Goal: Task Accomplishment & Management: Complete application form

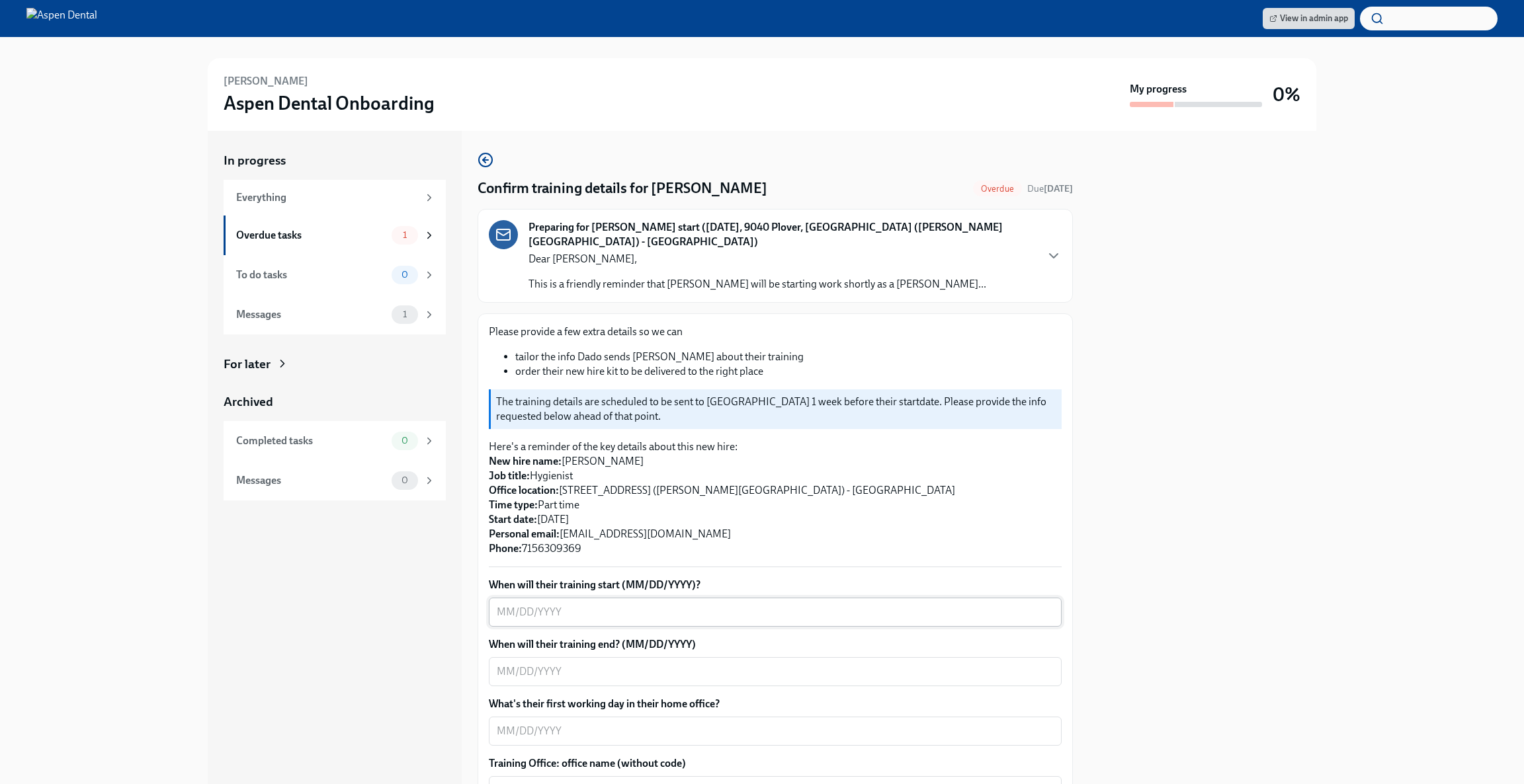
click at [690, 605] on textarea "When will their training start (MM/DD/YYYY)?" at bounding box center [775, 612] width 557 height 16
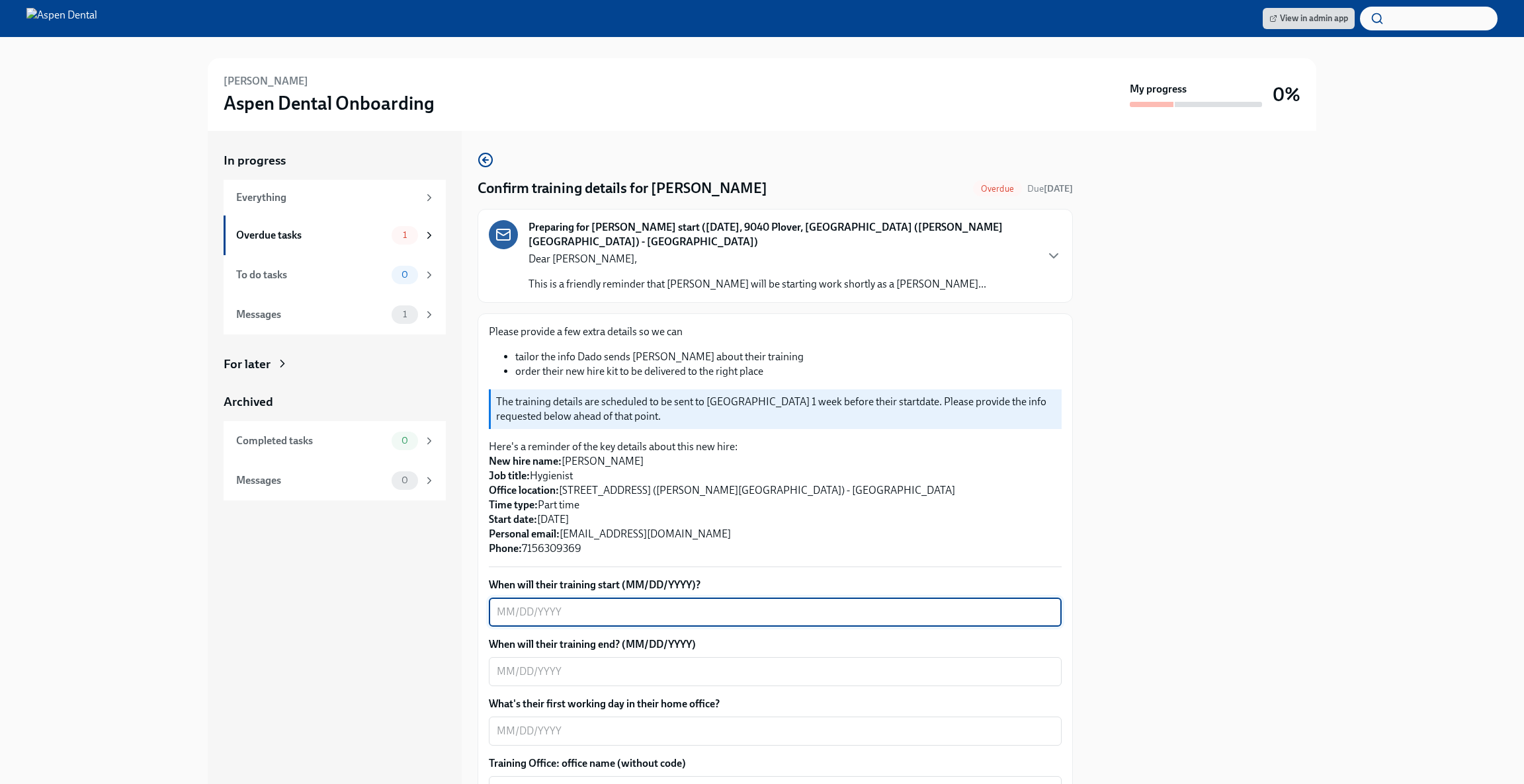
click at [685, 605] on textarea "When will their training start (MM/DD/YYYY)?" at bounding box center [775, 612] width 557 height 16
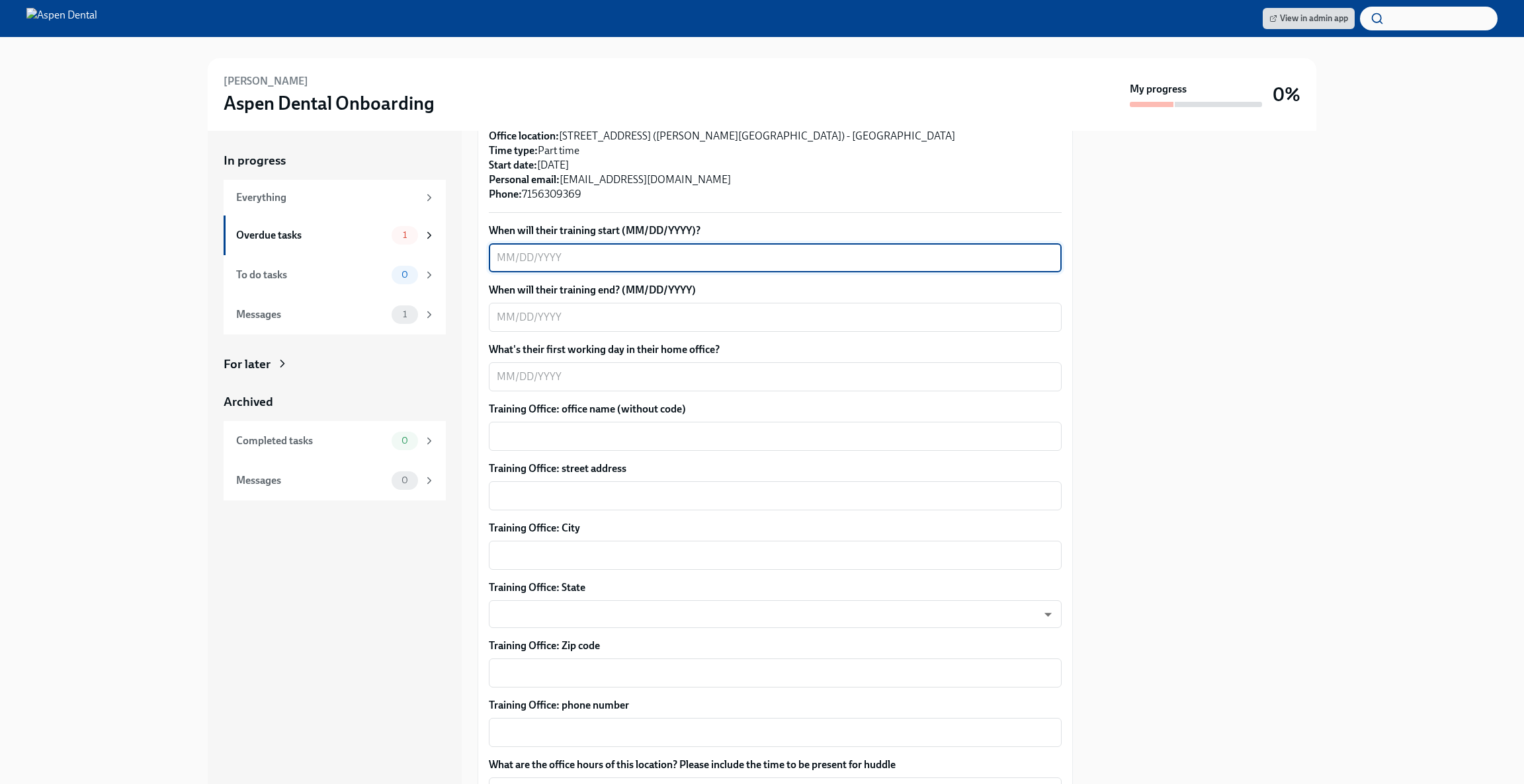
scroll to position [346, 0]
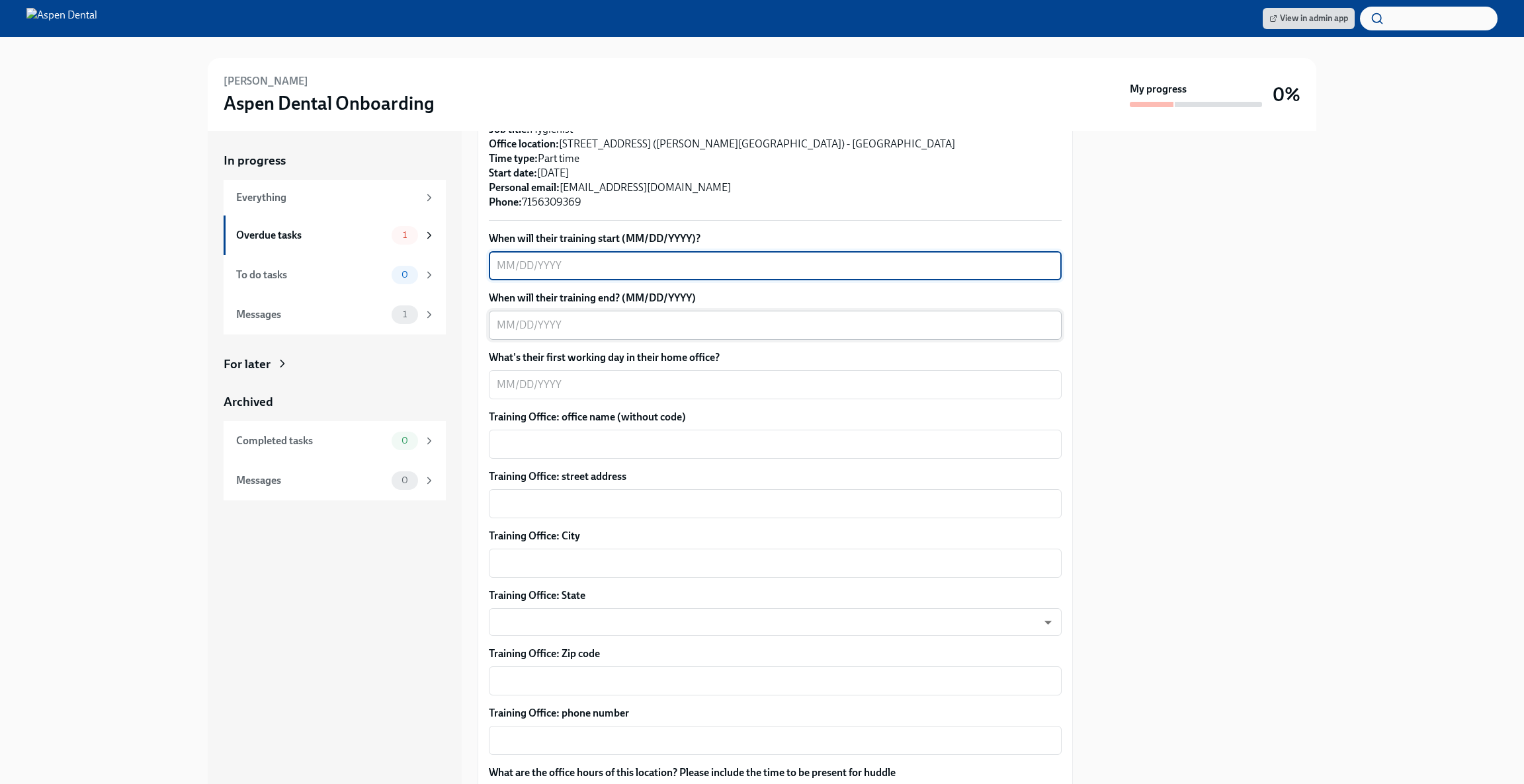
click at [636, 317] on textarea "When will their training end? (MM/DD/YYYY)" at bounding box center [775, 325] width 557 height 16
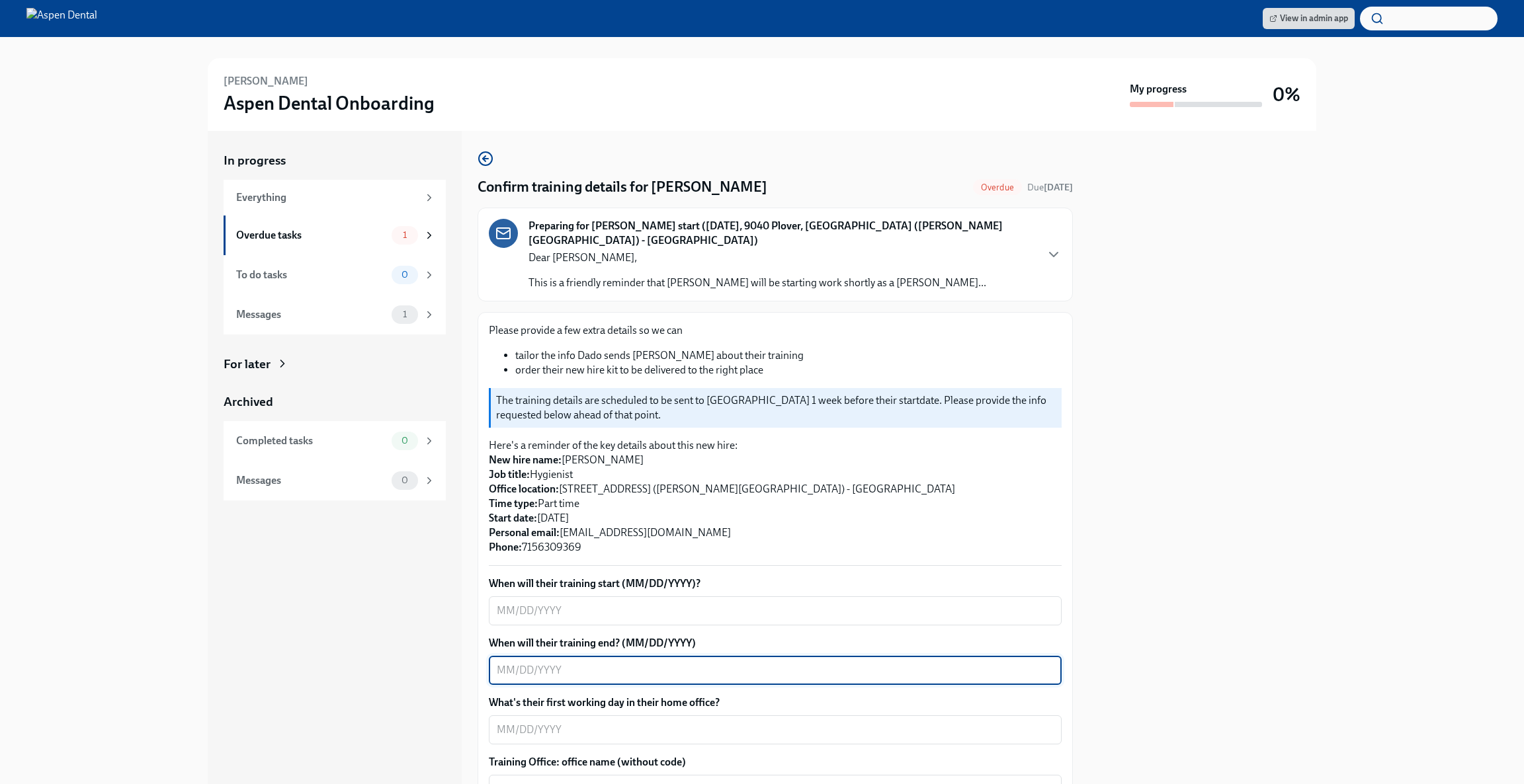
scroll to position [0, 0]
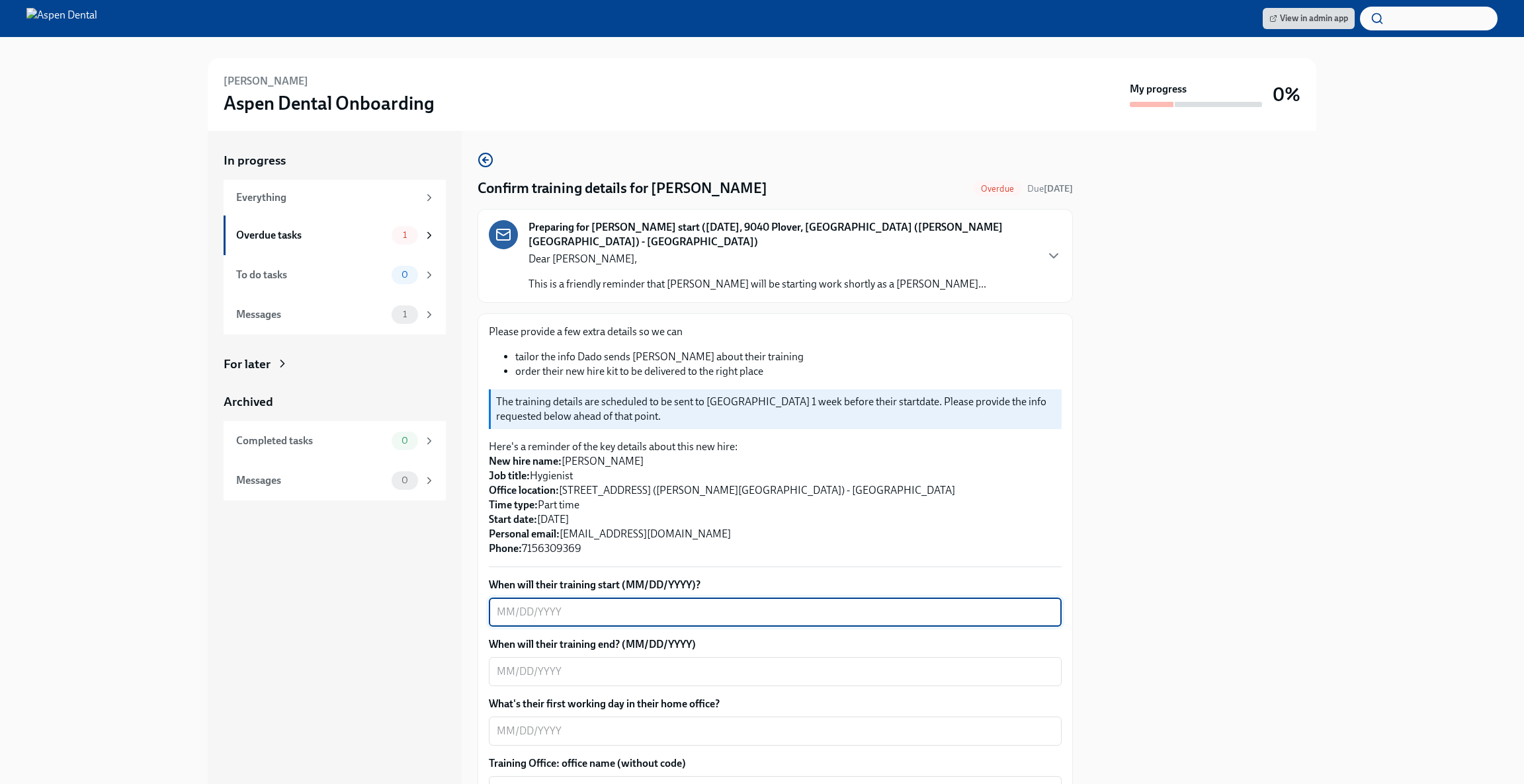
click at [656, 605] on textarea "When will their training start (MM/DD/YYYY)?" at bounding box center [775, 612] width 557 height 16
type textarea "[DATE]"
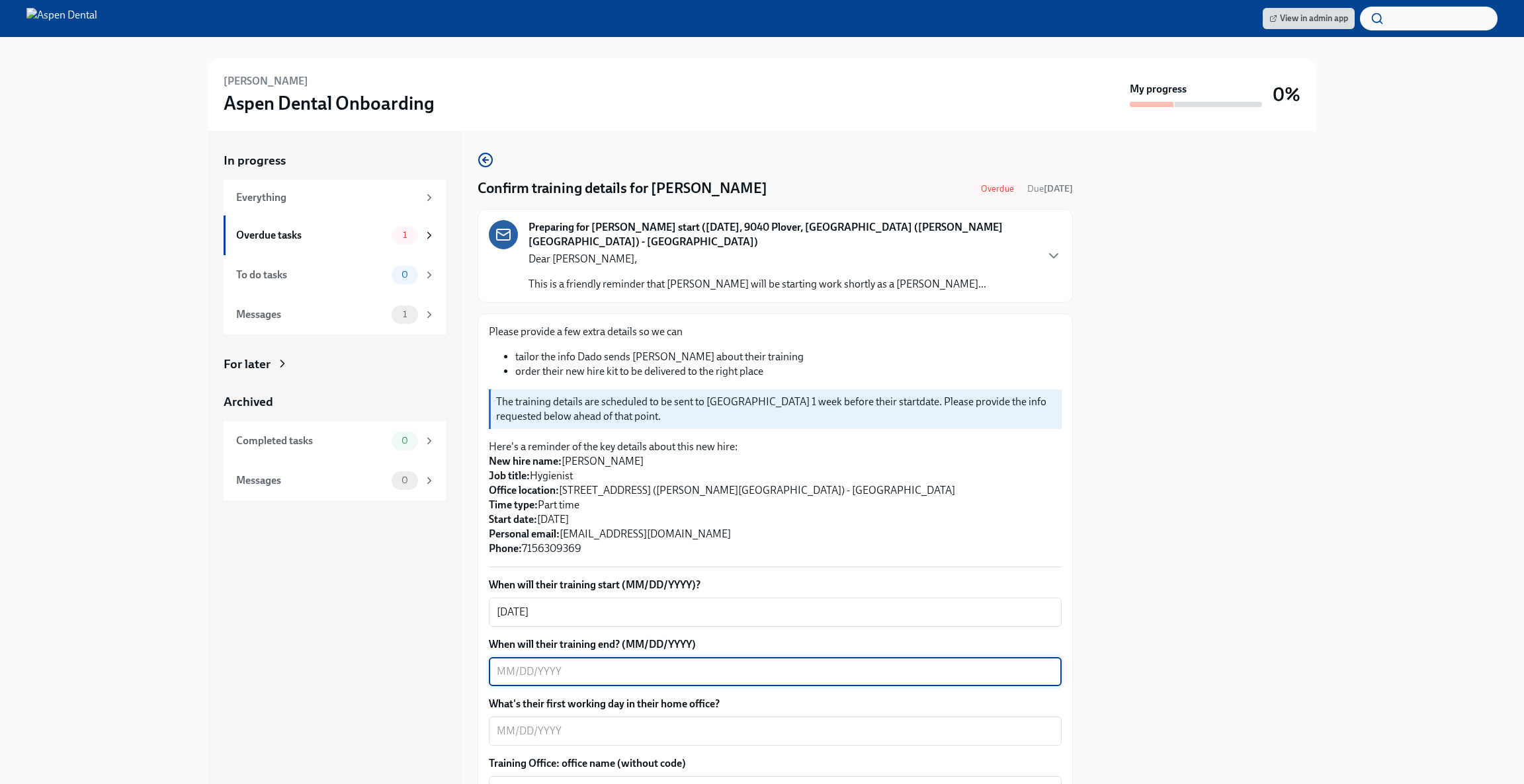
click at [642, 664] on textarea "When will their training end? (MM/DD/YYYY)" at bounding box center [775, 671] width 557 height 16
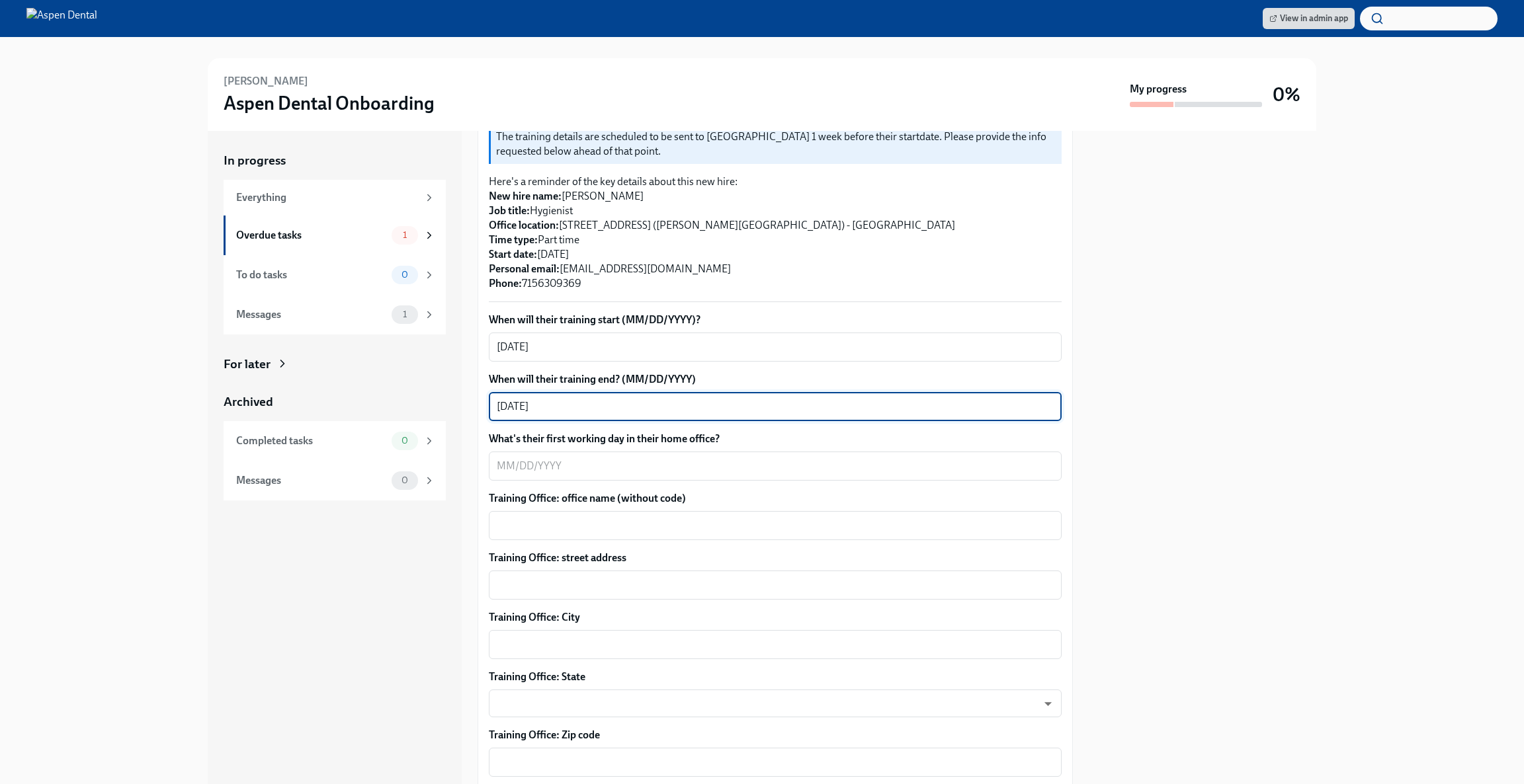
scroll to position [287, 0]
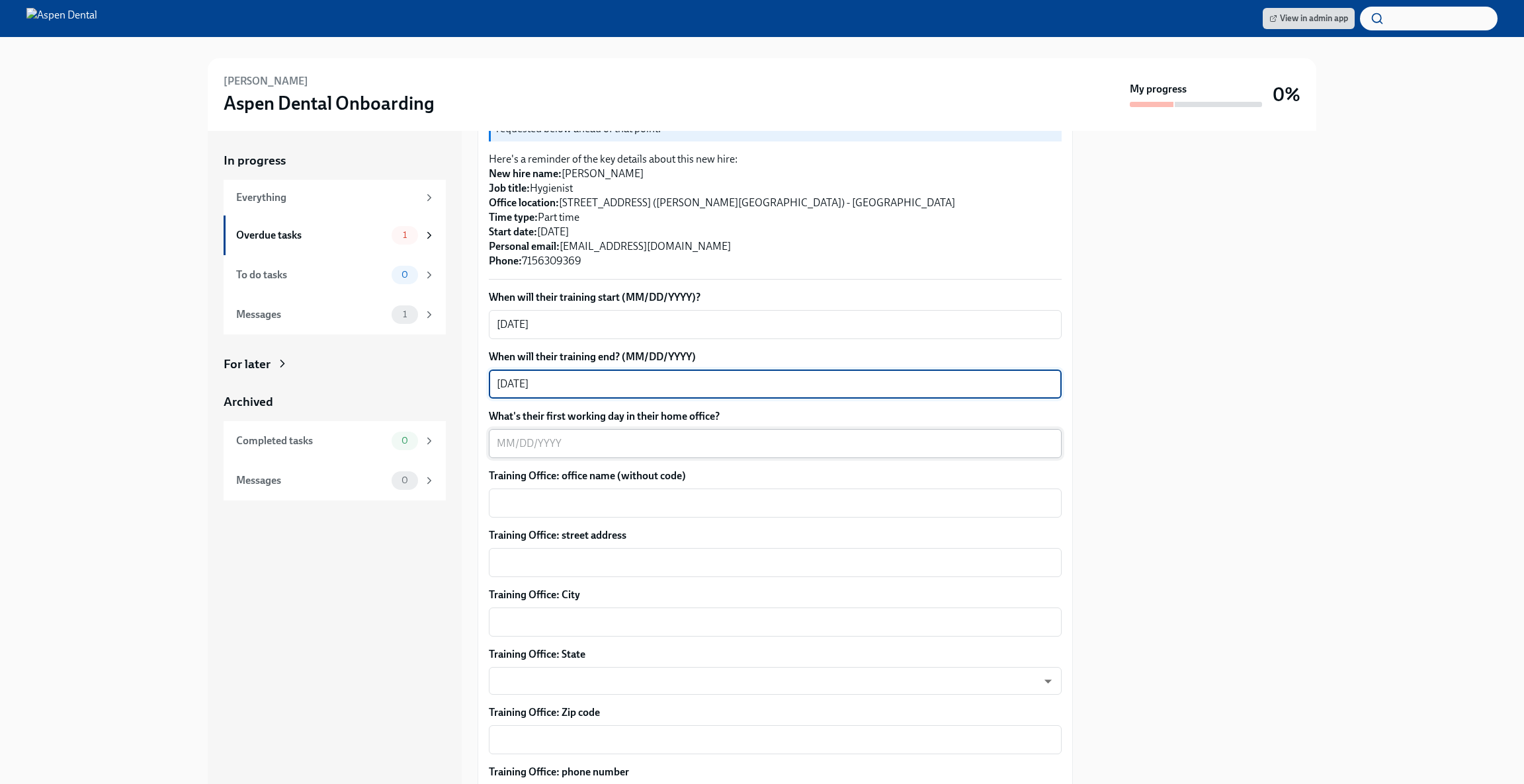
type textarea "[DATE]"
click at [790, 436] on textarea "What's their first working day in their home office?" at bounding box center [775, 444] width 557 height 16
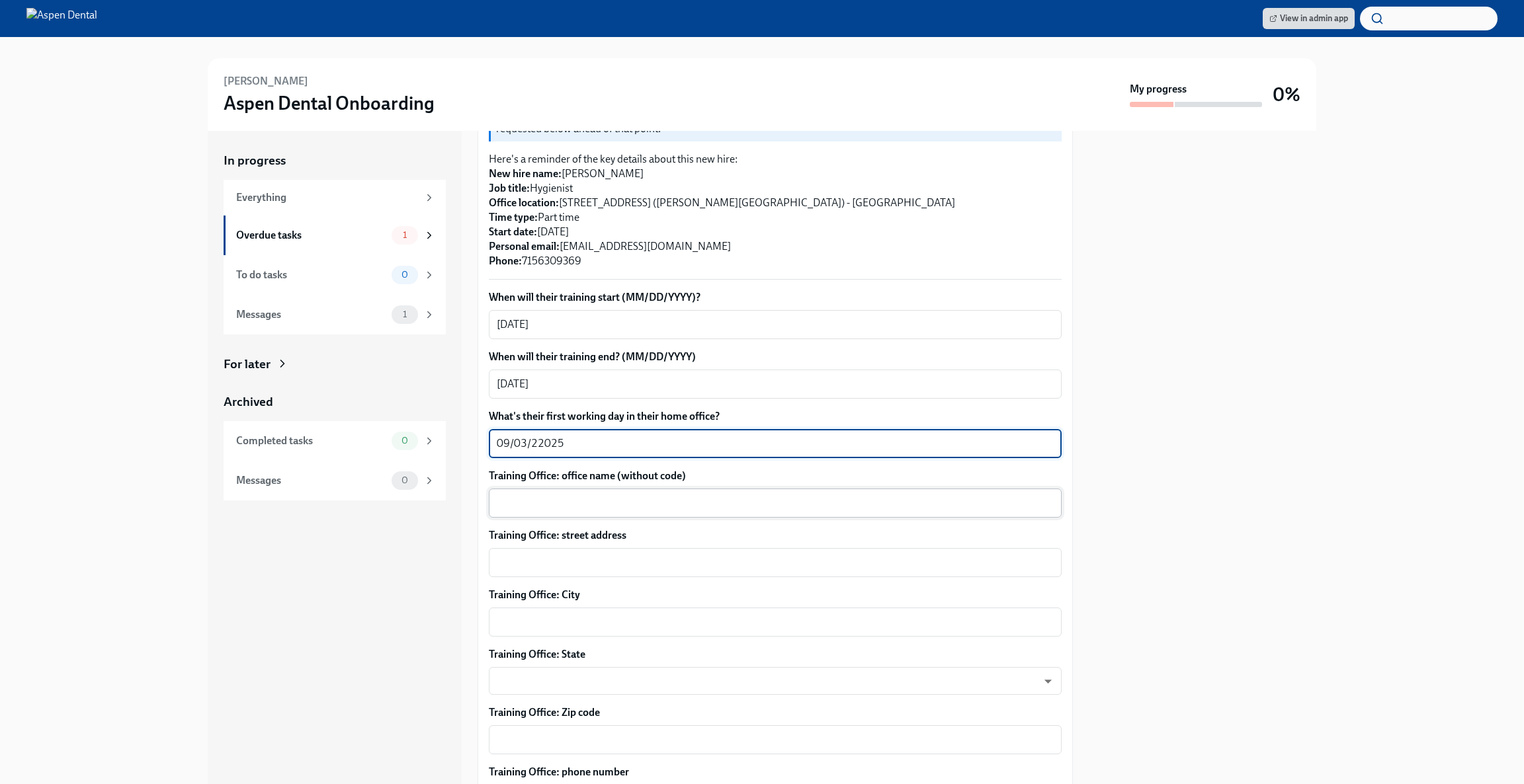
type textarea "09/03/22025"
click at [713, 495] on textarea "Training Office: office name (without code)" at bounding box center [775, 503] width 557 height 16
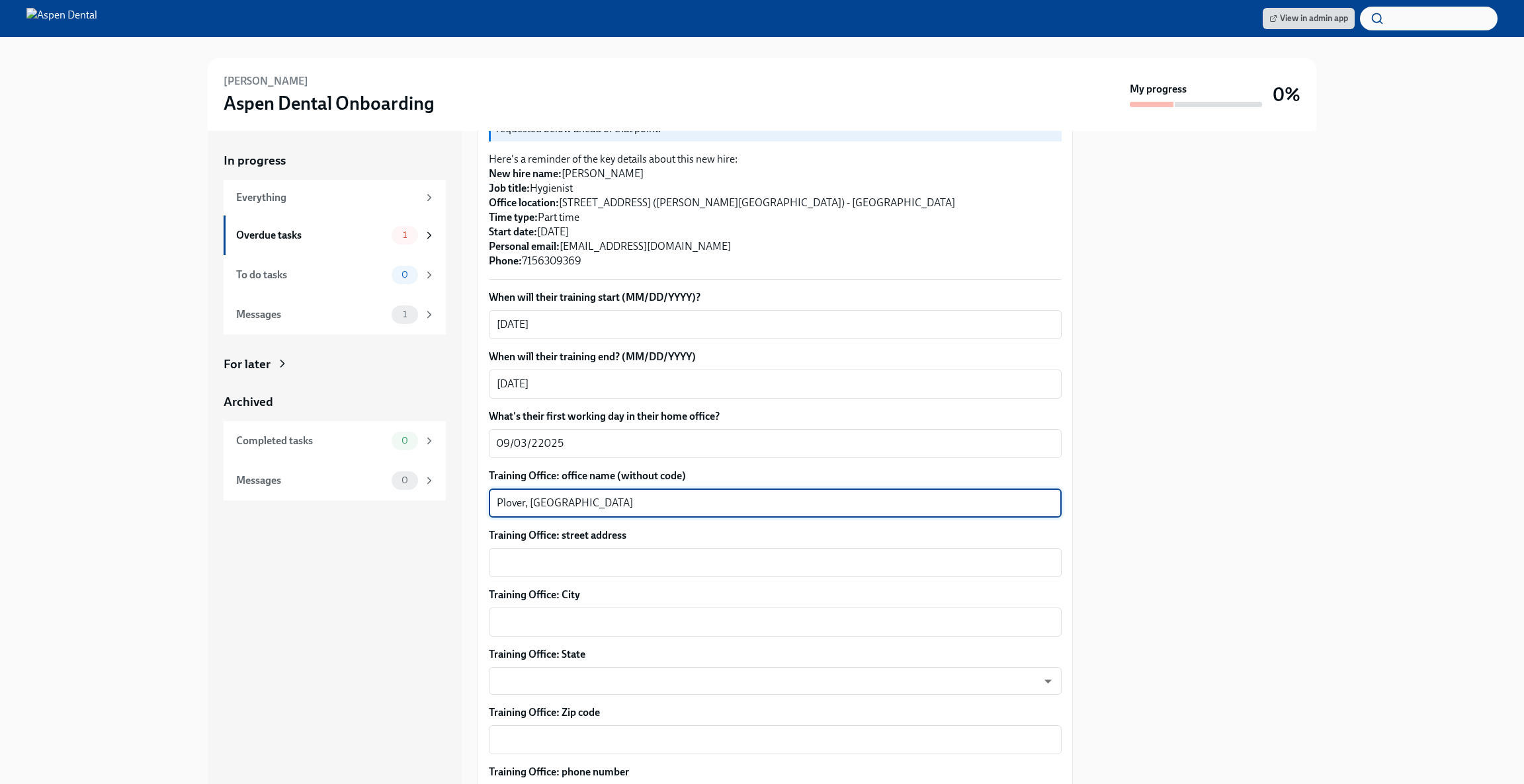
type textarea "Plover, [GEOGRAPHIC_DATA]"
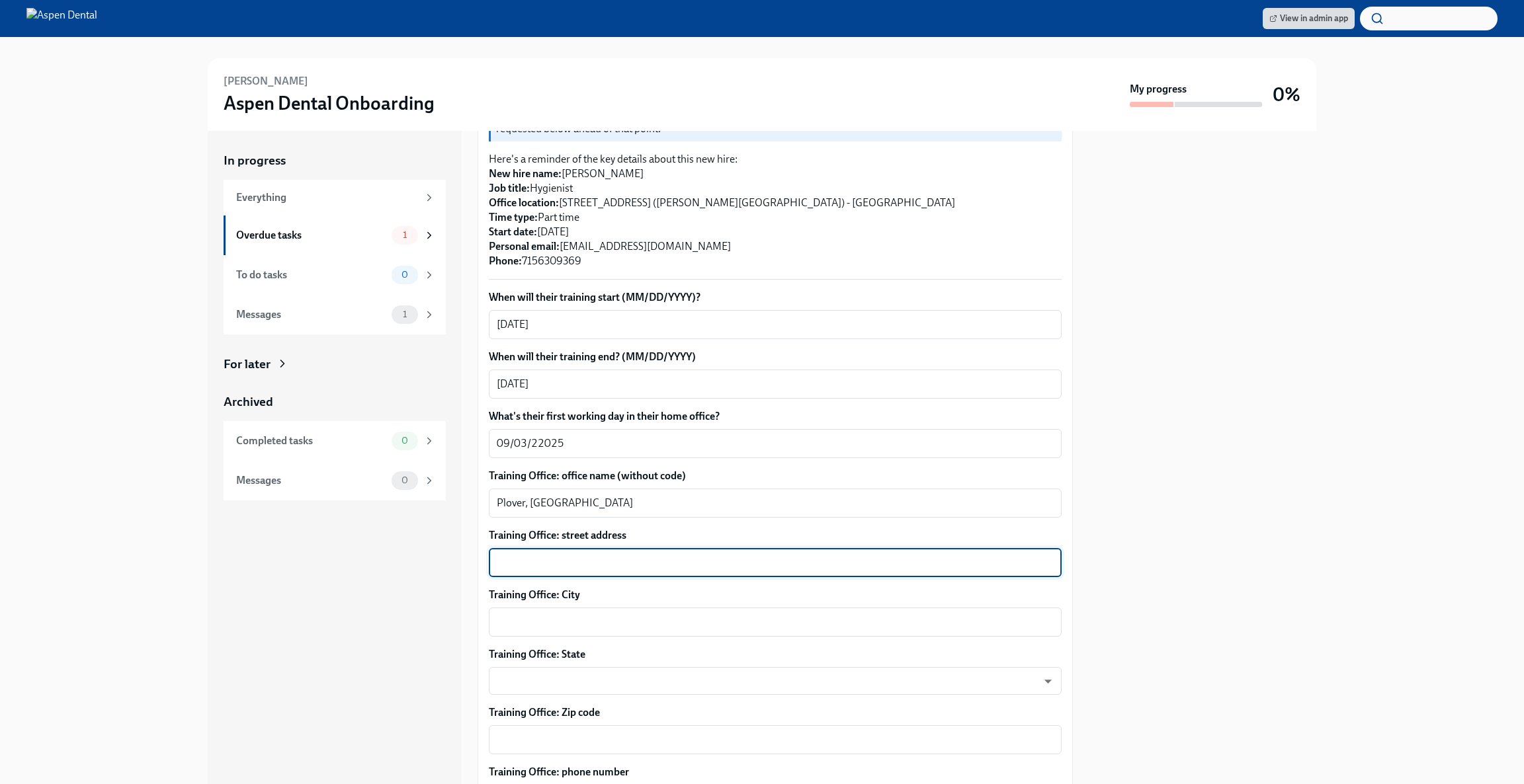
paste textarea "[STREET_ADDRESS],"
click at [608, 555] on textarea "[STREET_ADDRESS]," at bounding box center [775, 563] width 557 height 16
type textarea "1290 Commerce Pl"
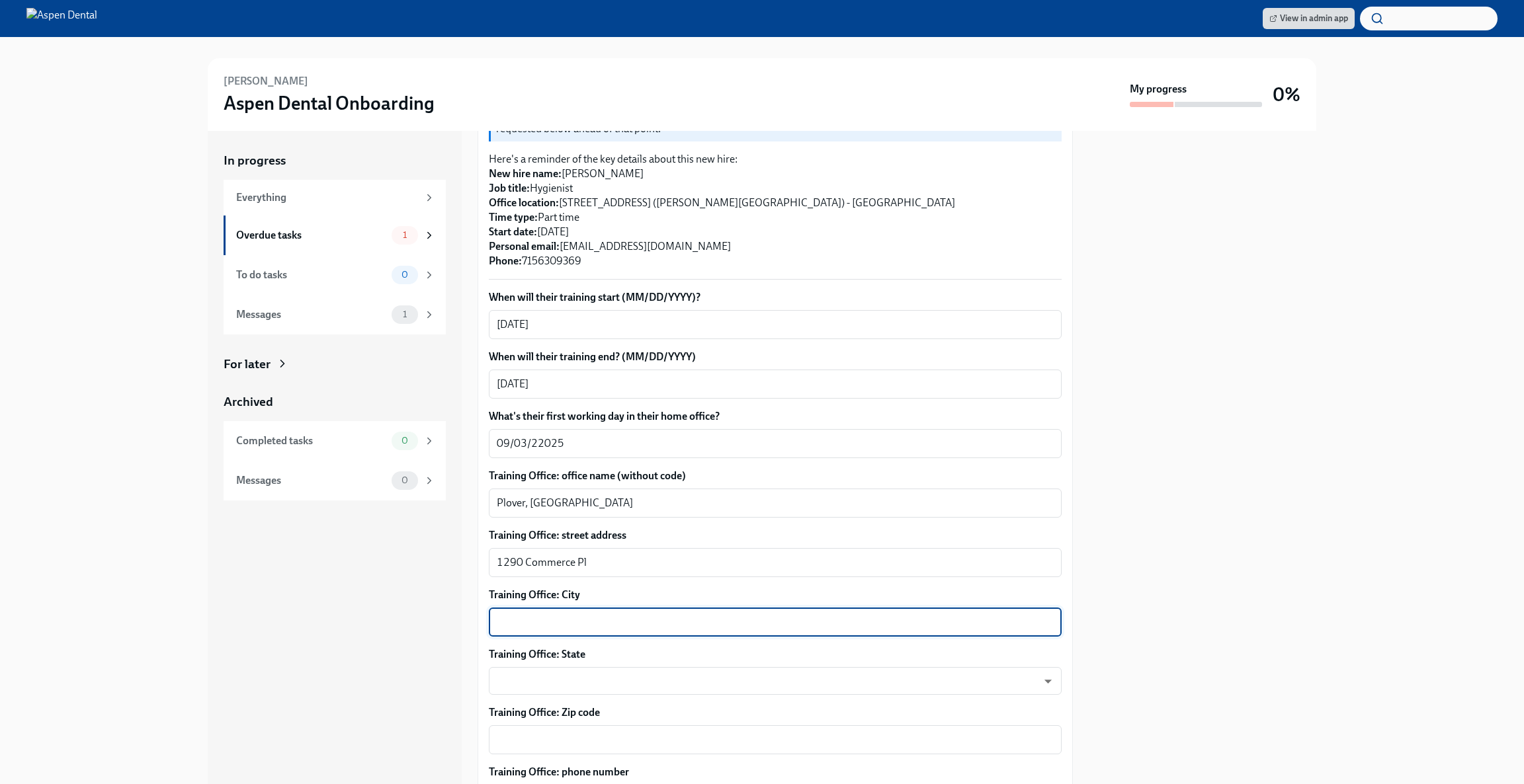
click at [601, 614] on textarea "Training Office: City" at bounding box center [775, 622] width 557 height 16
type textarea "Plover"
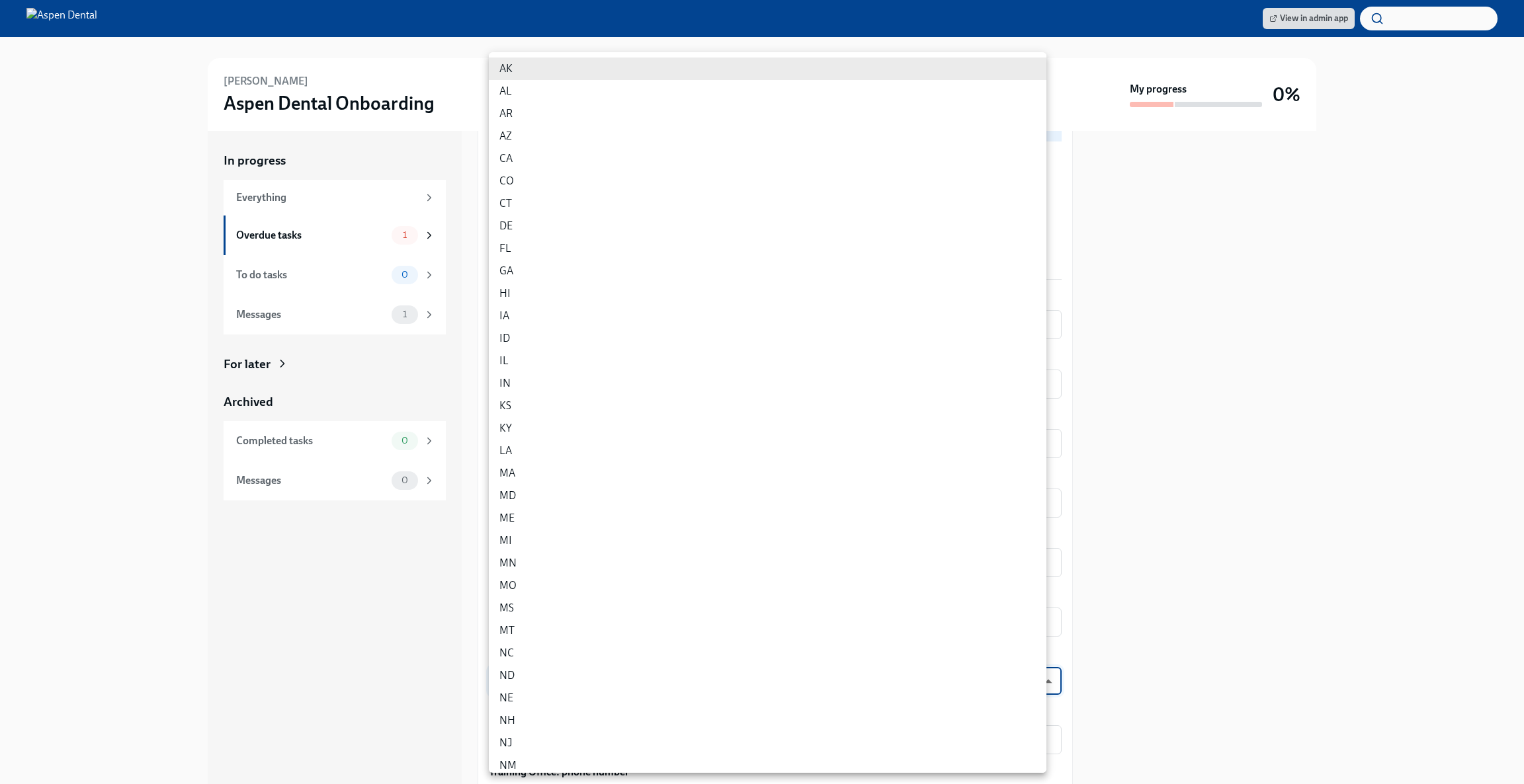
click at [637, 667] on body "View in admin app [PERSON_NAME] Aspen Dental Onboarding My progress 0% In progr…" at bounding box center [762, 392] width 1524 height 784
click at [620, 720] on li "WI" at bounding box center [767, 711] width 557 height 22
type input "vAMdF2BSm"
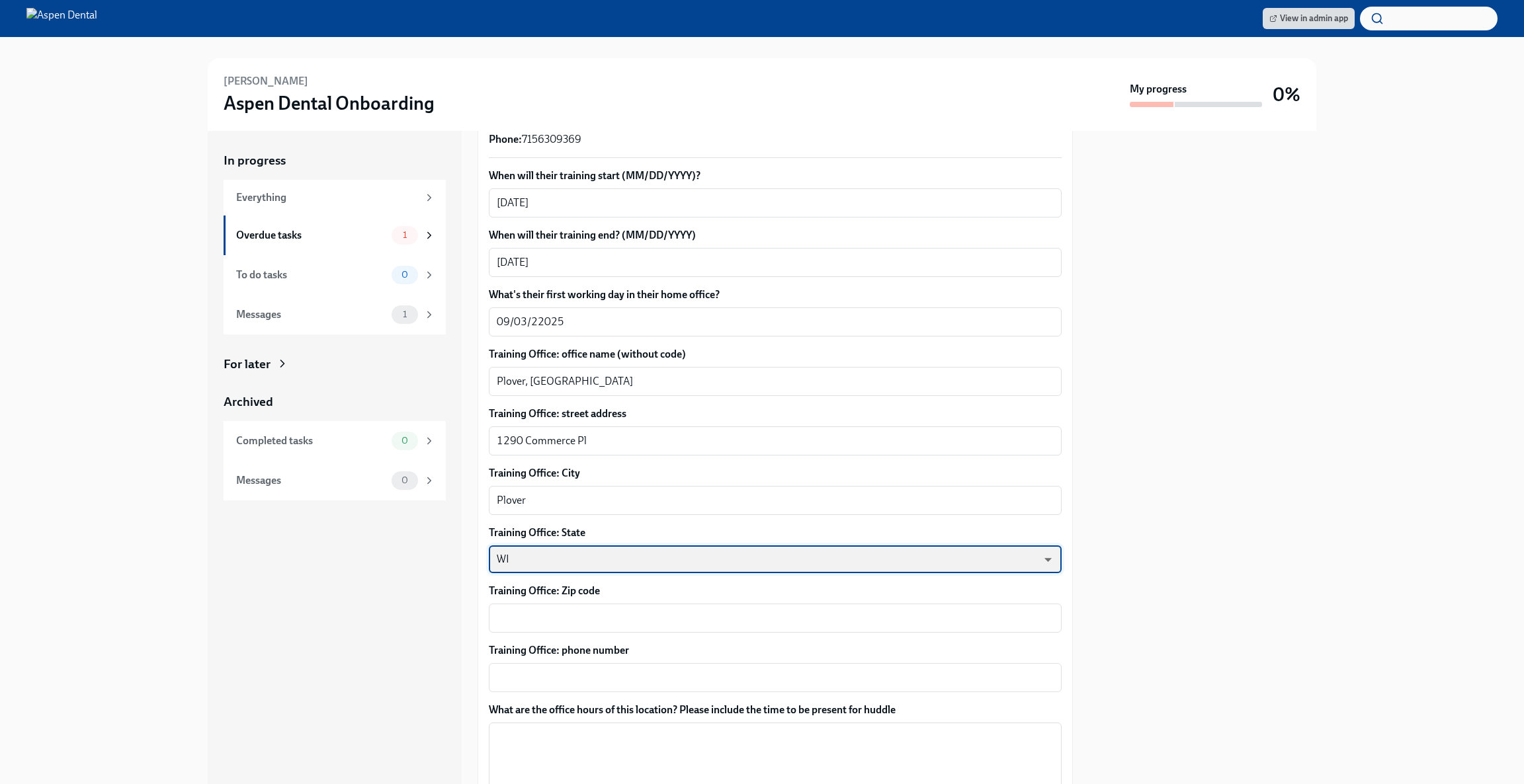
scroll to position [417, 0]
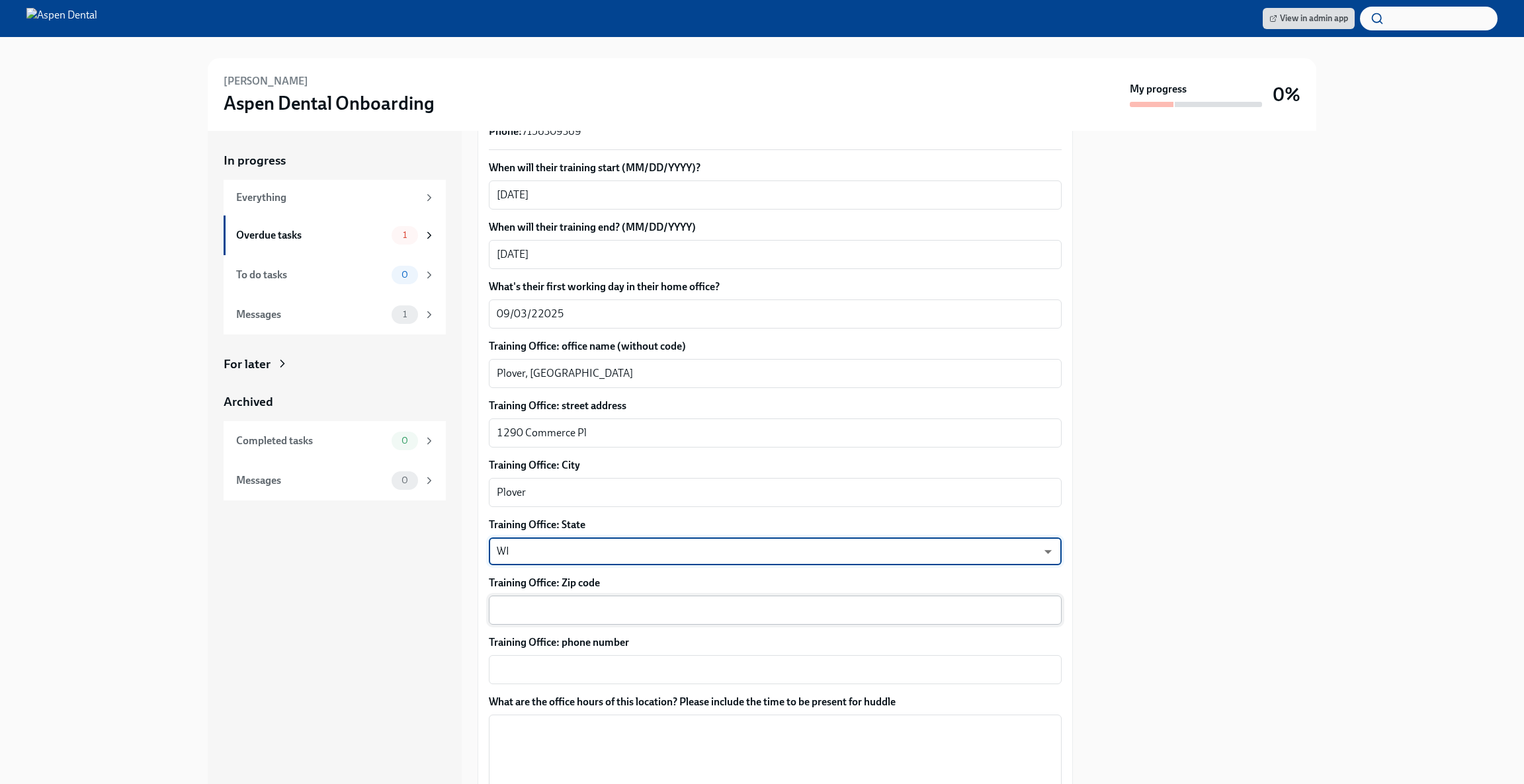
click at [530, 602] on textarea "Training Office: Zip code" at bounding box center [775, 610] width 557 height 16
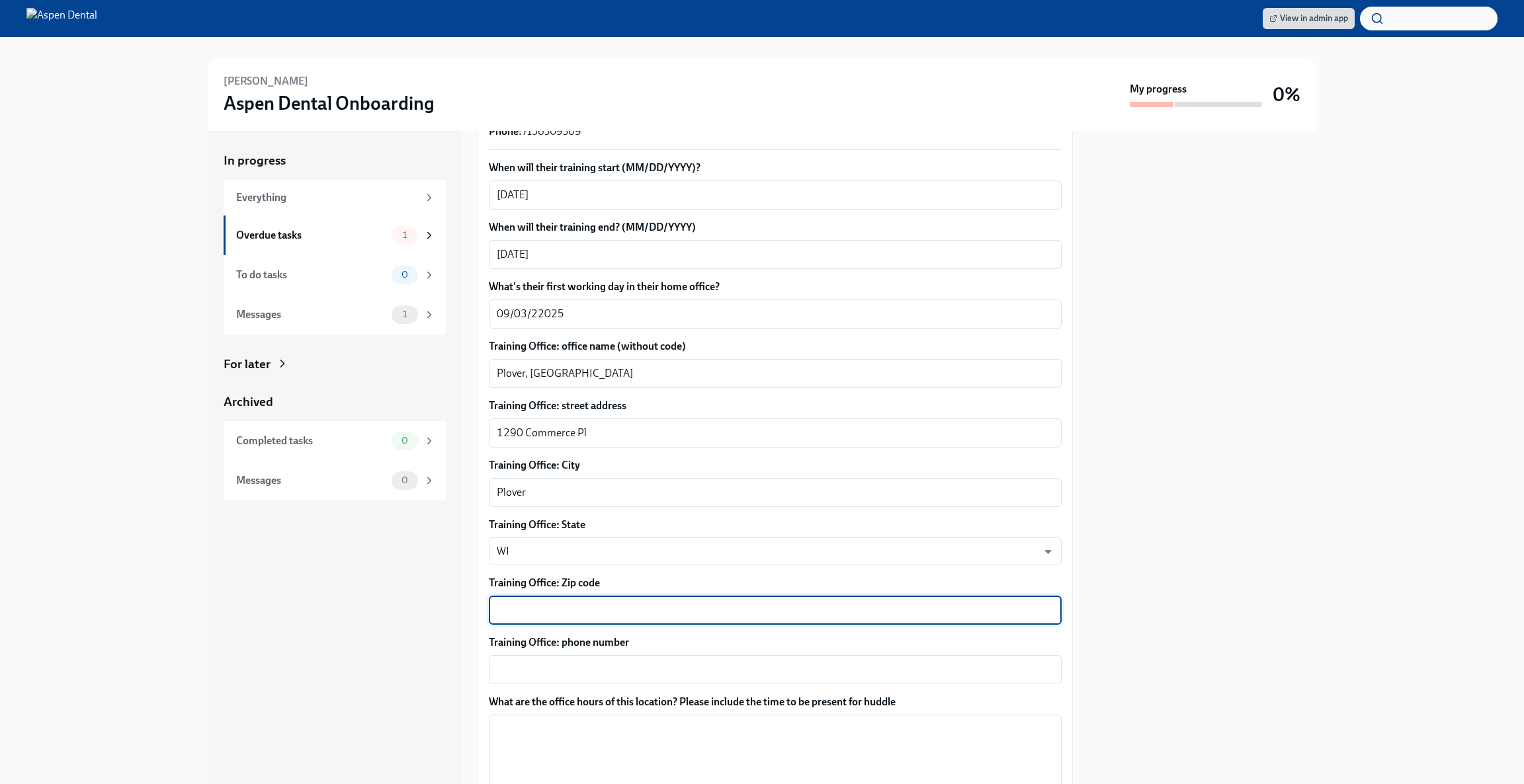
paste textarea "54467"
type textarea "54467"
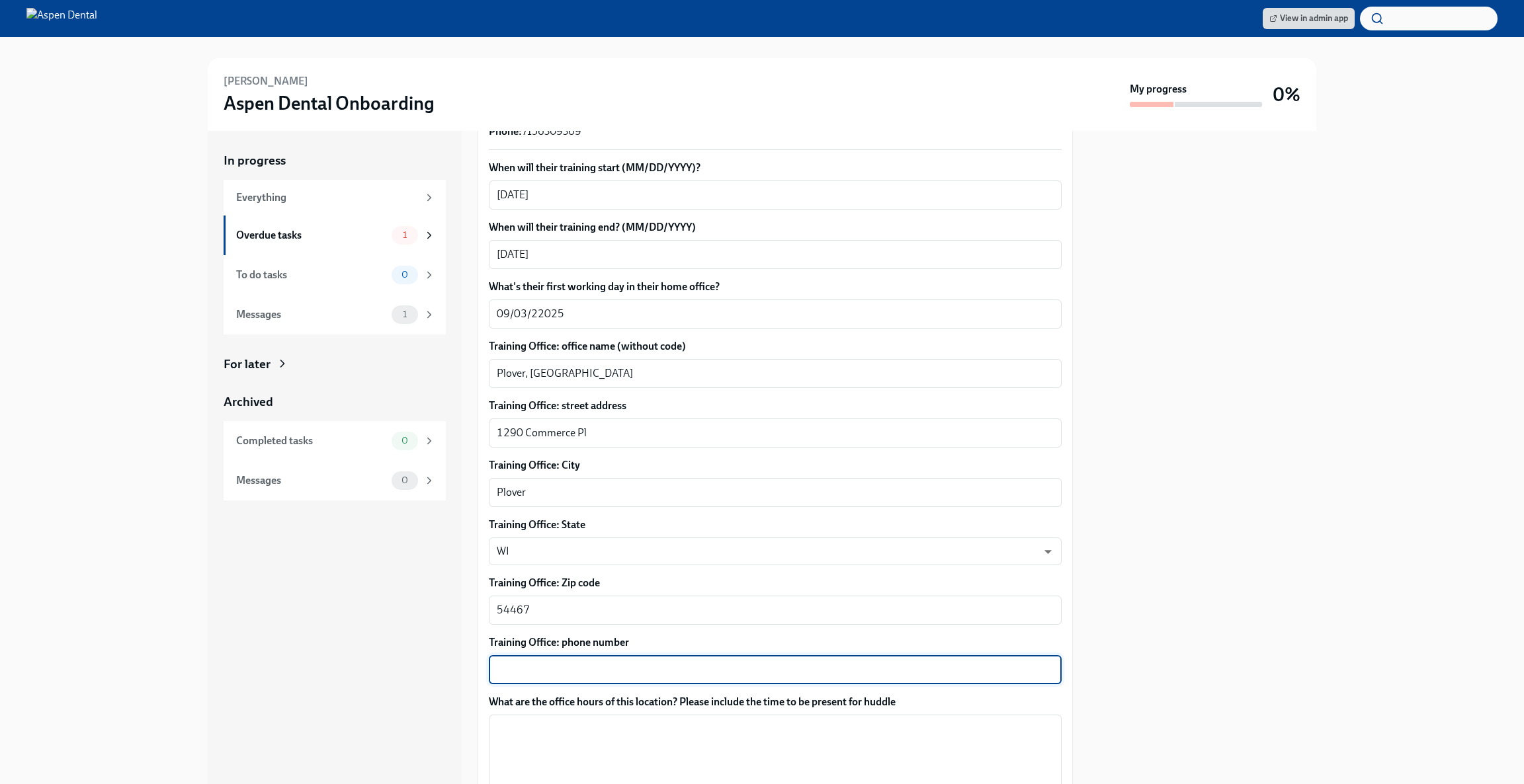
paste textarea "[PHONE_NUMBER]"
type textarea "[PHONE_NUMBER]"
click at [626, 431] on div "1290 Commerce Pl x ​" at bounding box center [775, 433] width 573 height 29
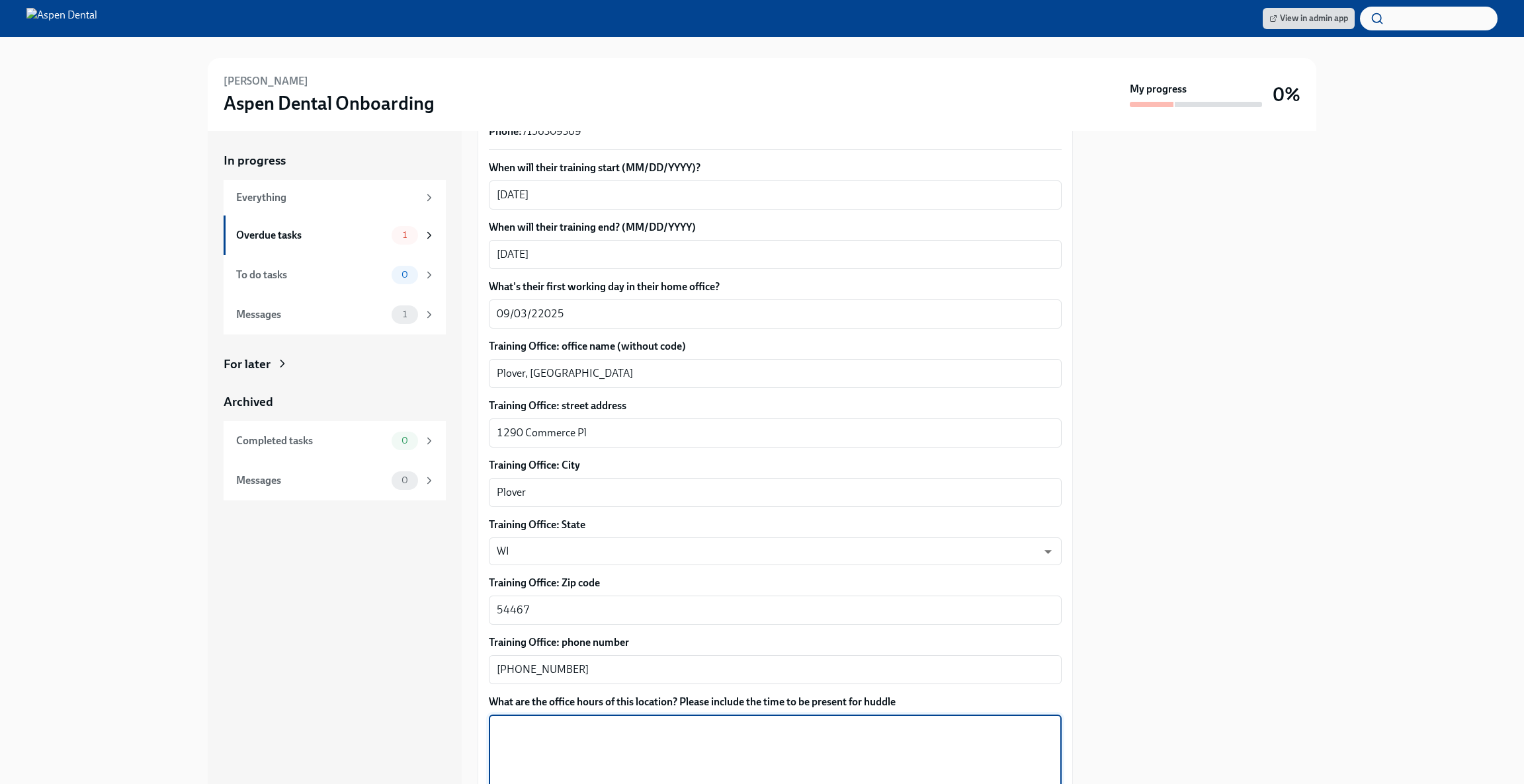
click at [603, 734] on textarea "What are the office hours of this location? Please include the time to be prese…" at bounding box center [775, 753] width 557 height 64
click at [534, 721] on textarea "[DATE]: 8:00-5:00" at bounding box center [775, 753] width 557 height 64
click at [676, 721] on textarea "[DATE] to [DATE]: 8:00-5:00" at bounding box center [775, 753] width 557 height 64
type textarea "[DATE] to [DATE]: 8:00-5:00 [DATE]: 8:00-1:00"
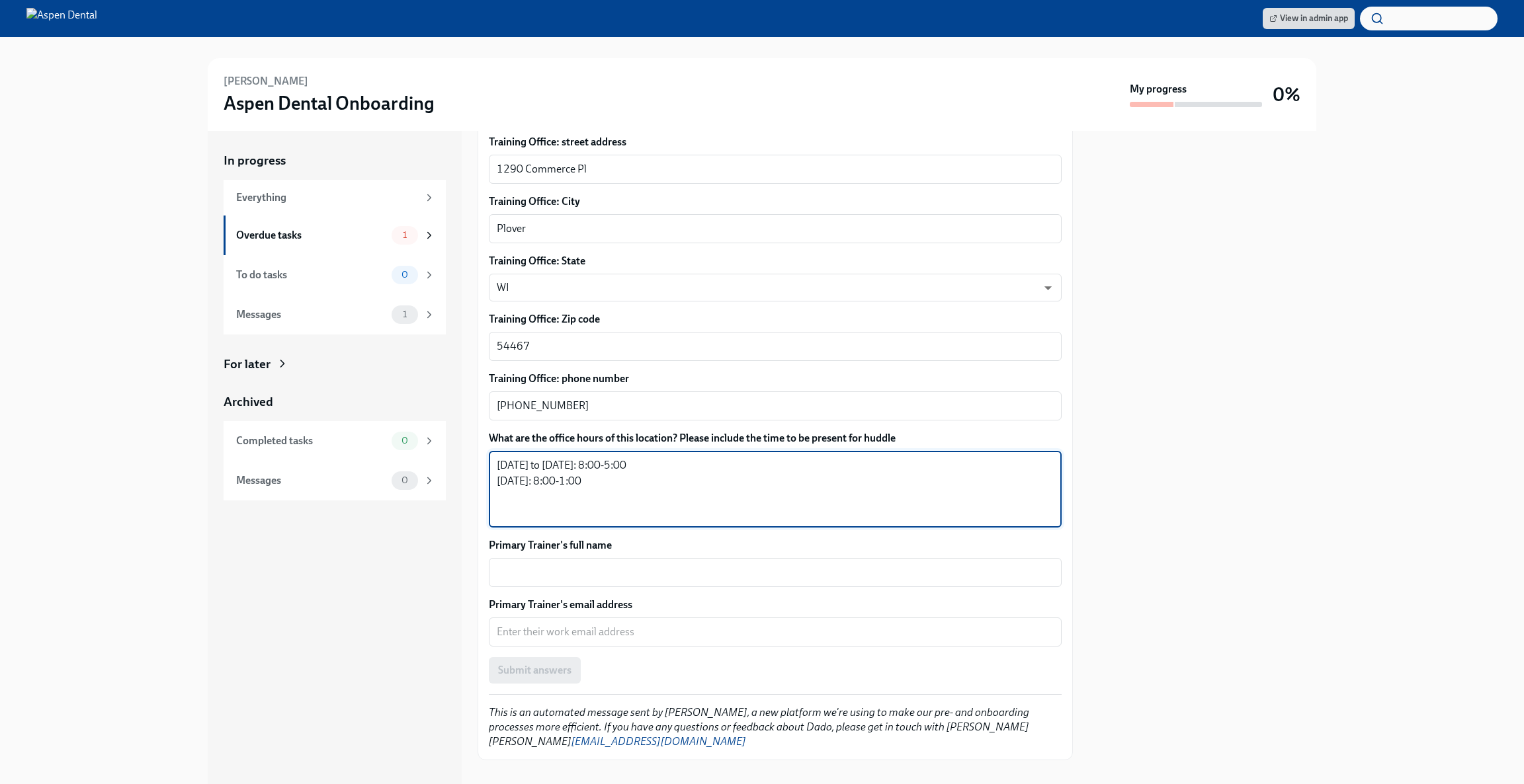
scroll to position [685, 0]
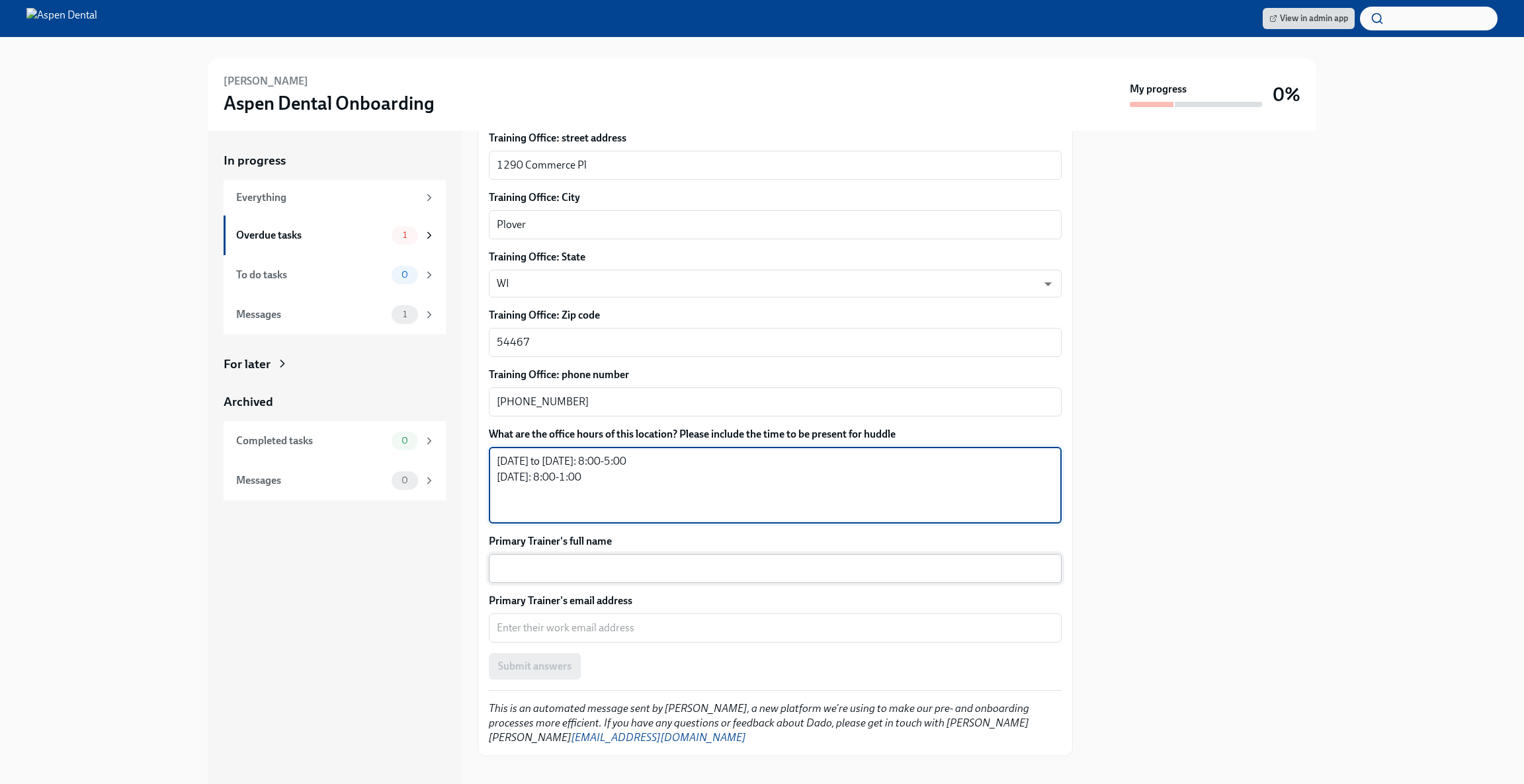
click at [764, 561] on textarea "Primary Trainer's full name" at bounding box center [775, 569] width 557 height 16
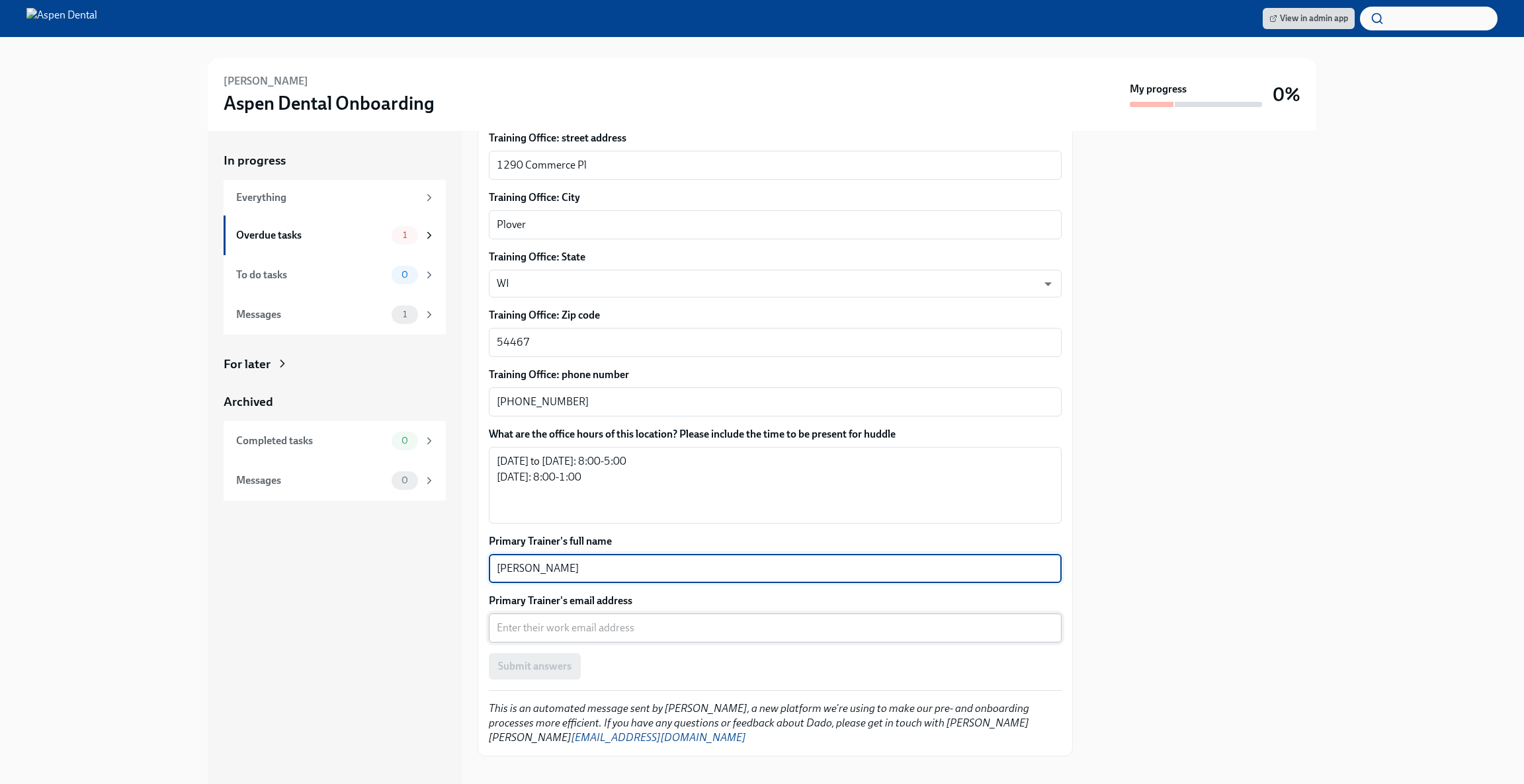
type textarea "[PERSON_NAME]"
click at [609, 620] on textarea "Primary Trainer's email address" at bounding box center [775, 628] width 557 height 16
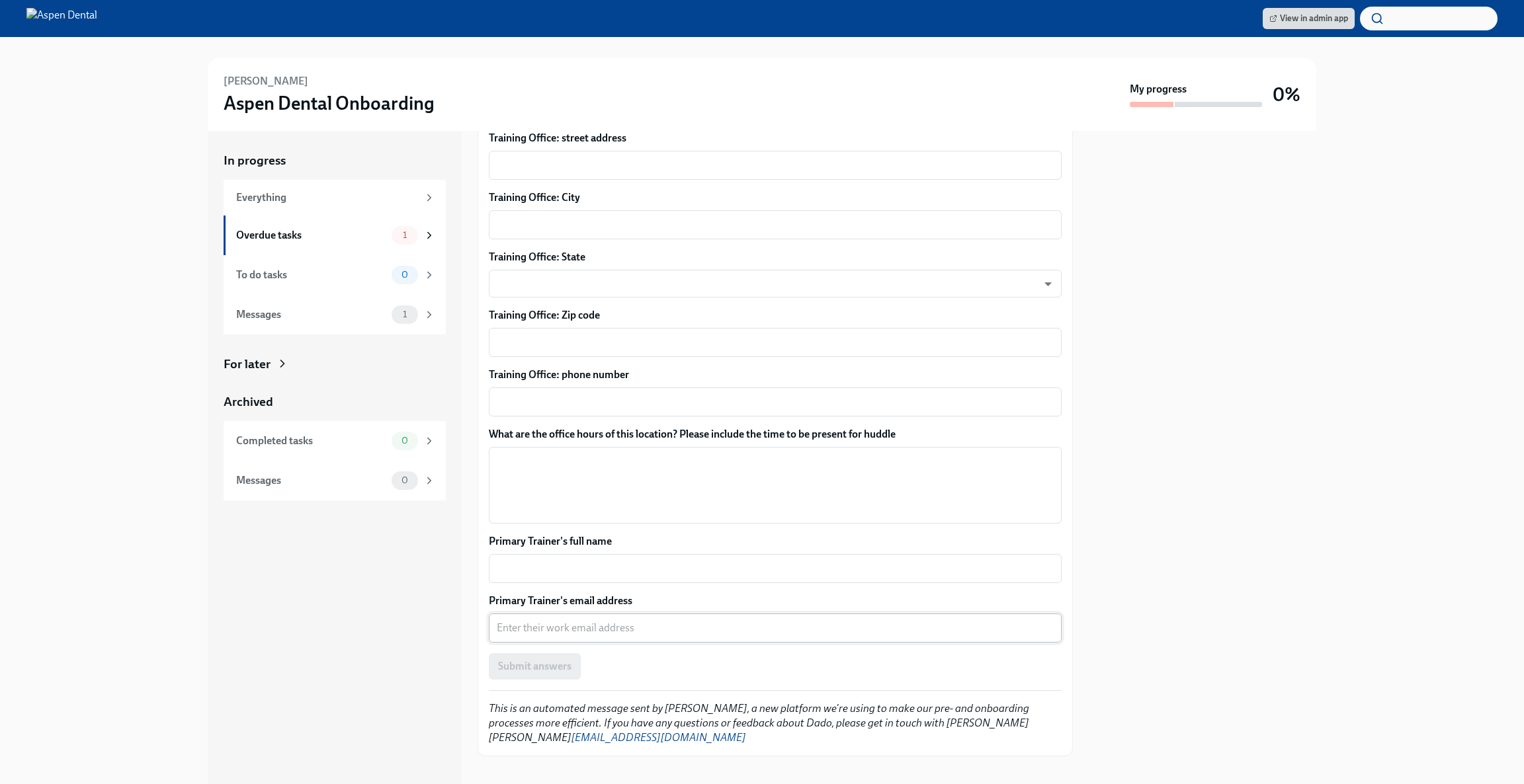
click at [614, 620] on textarea "Primary Trainer's email address" at bounding box center [775, 628] width 557 height 16
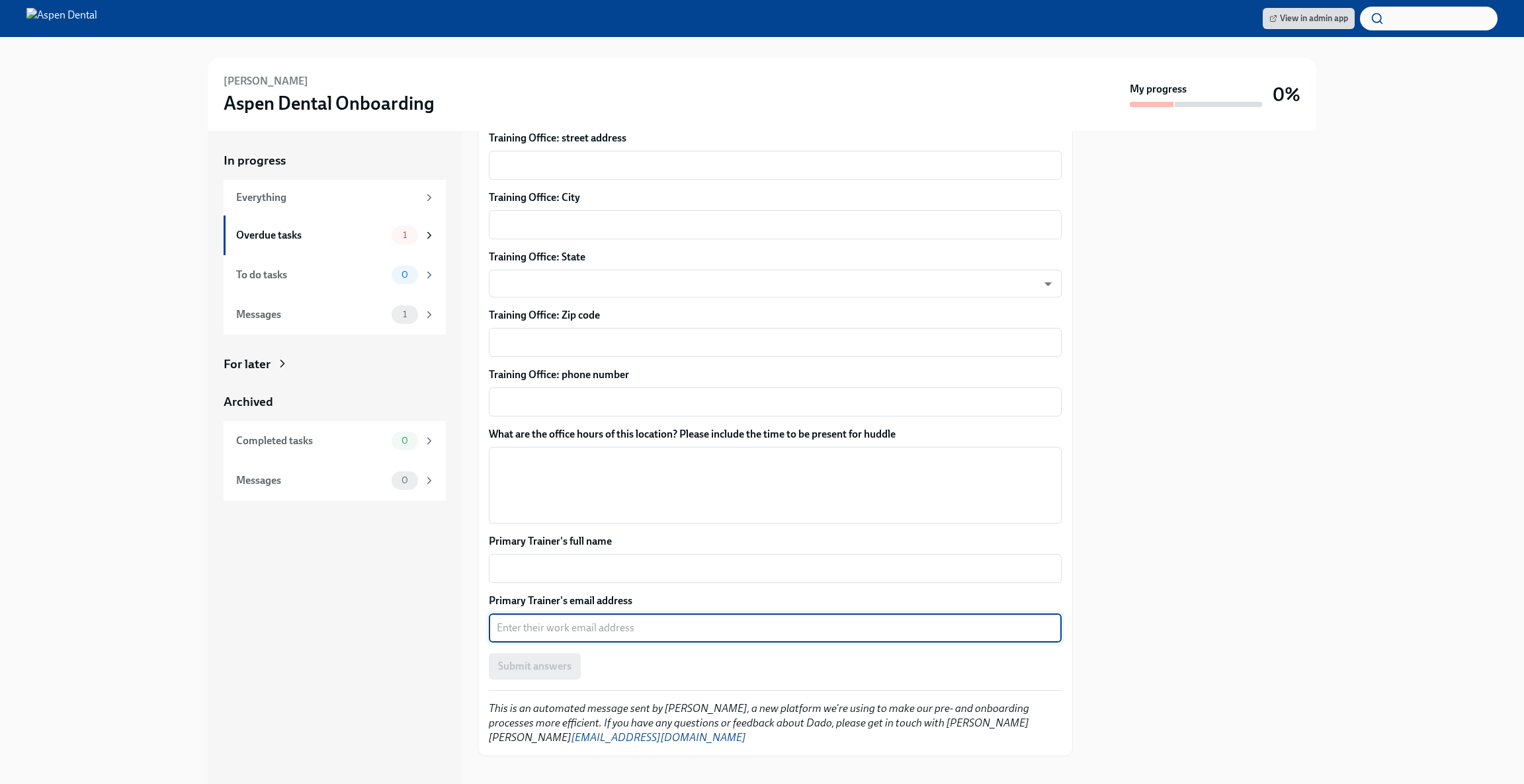
paste textarea "[EMAIL_ADDRESS][DOMAIN_NAME]"
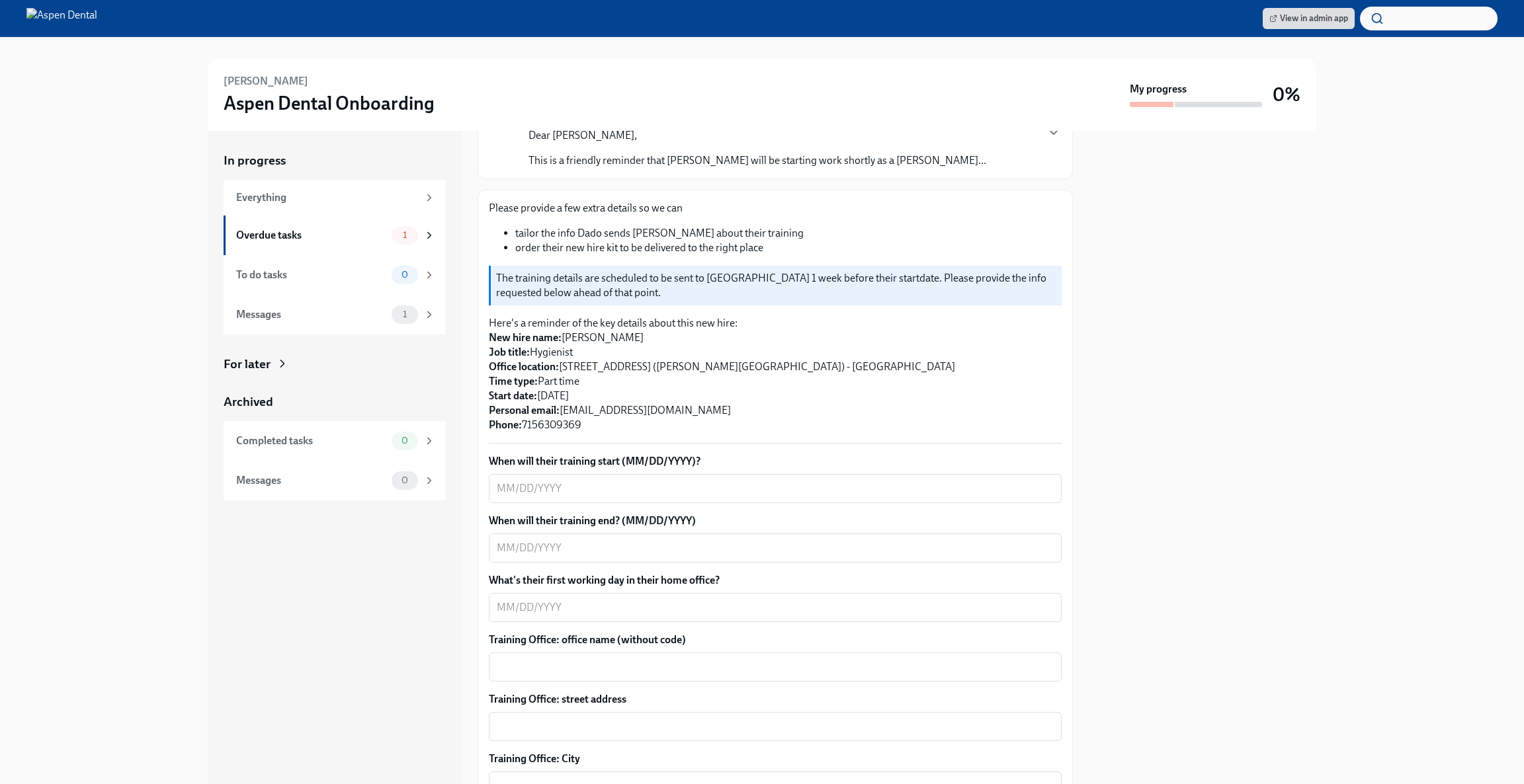
scroll to position [113, 0]
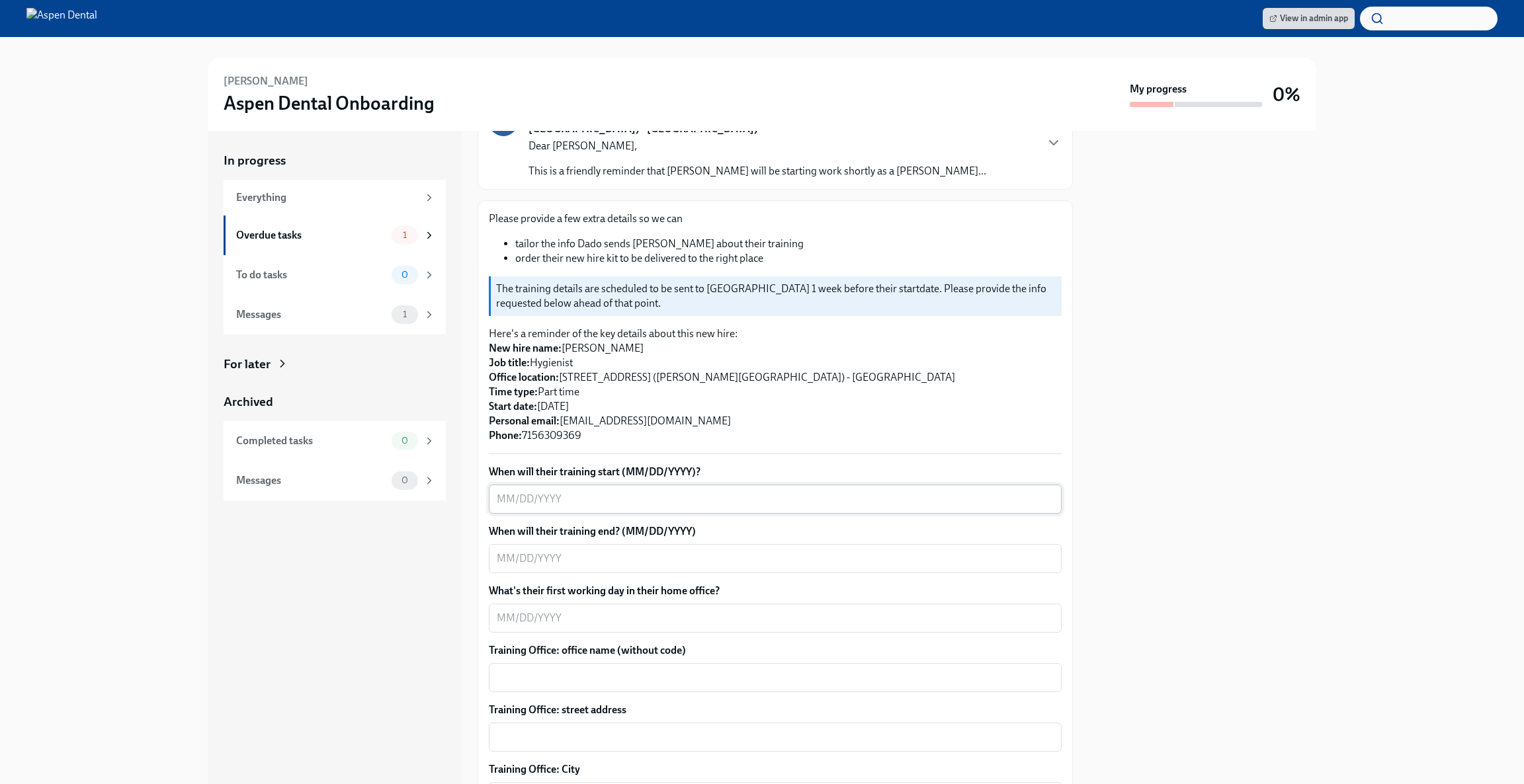
type textarea "[EMAIL_ADDRESS][DOMAIN_NAME]"
click at [610, 491] on textarea "When will their training start (MM/DD/YYYY)?" at bounding box center [775, 499] width 557 height 16
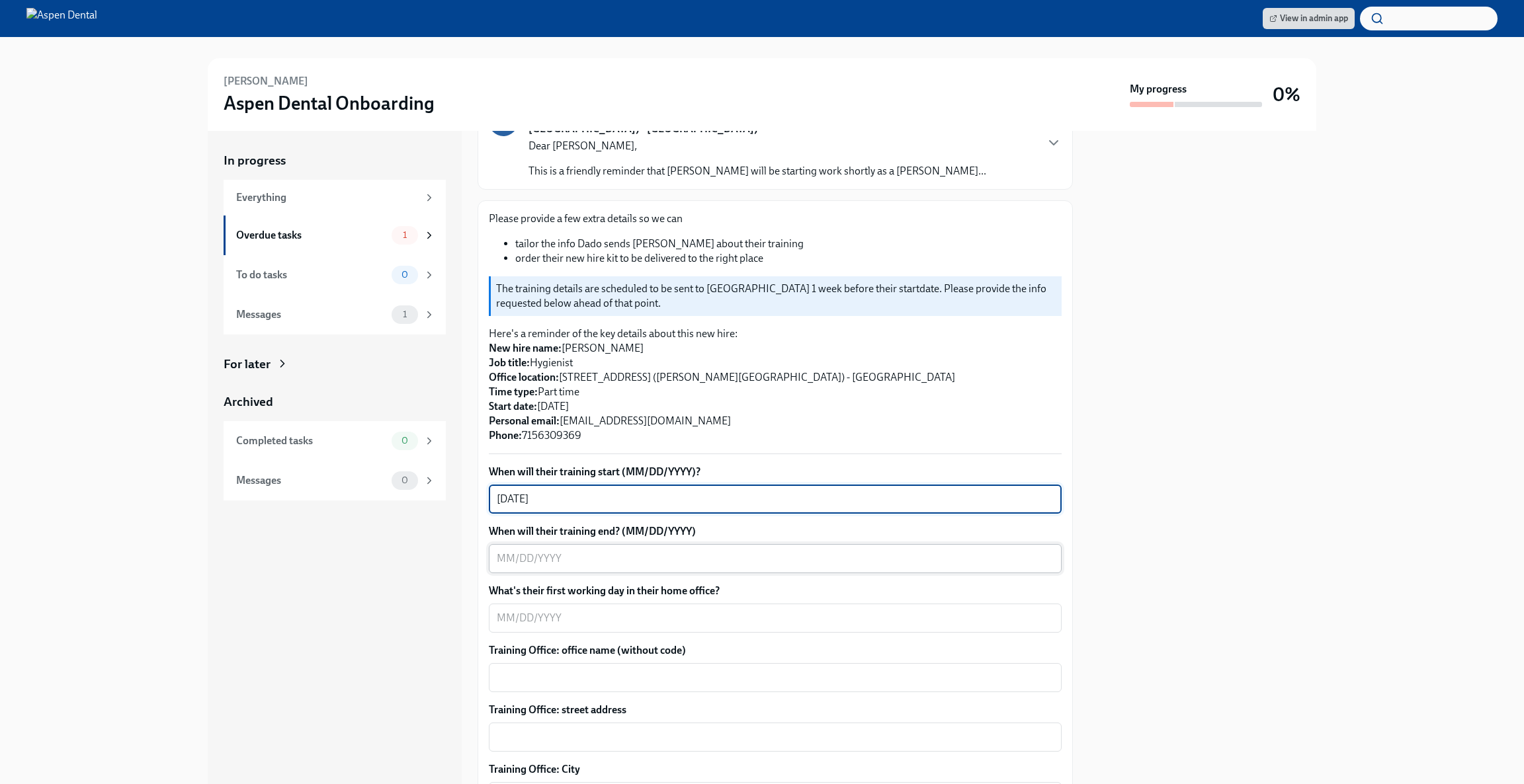
type textarea "[DATE]"
click at [693, 551] on textarea "When will their training end? (MM/DD/YYYY)" at bounding box center [775, 559] width 557 height 16
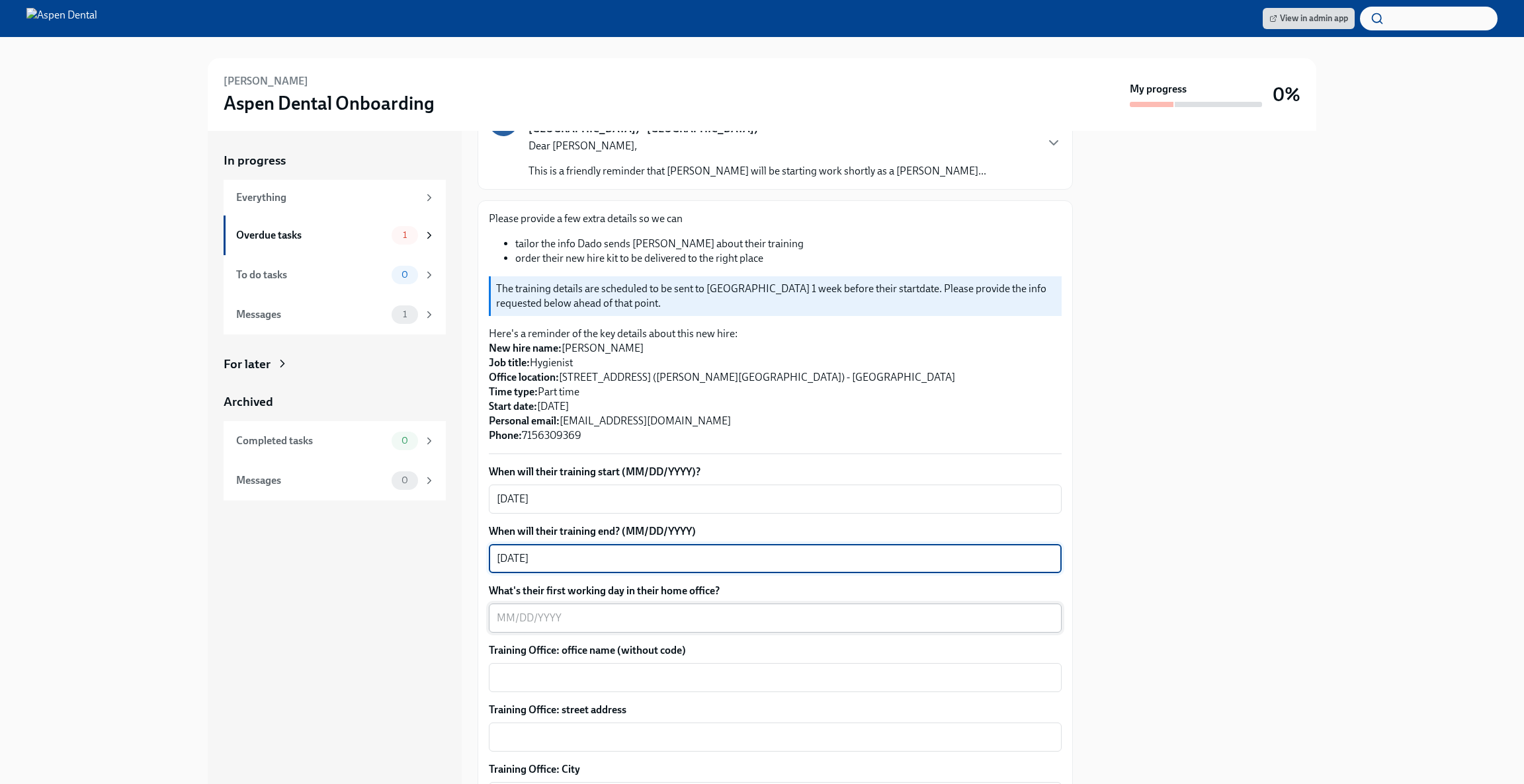
type textarea "[DATE]"
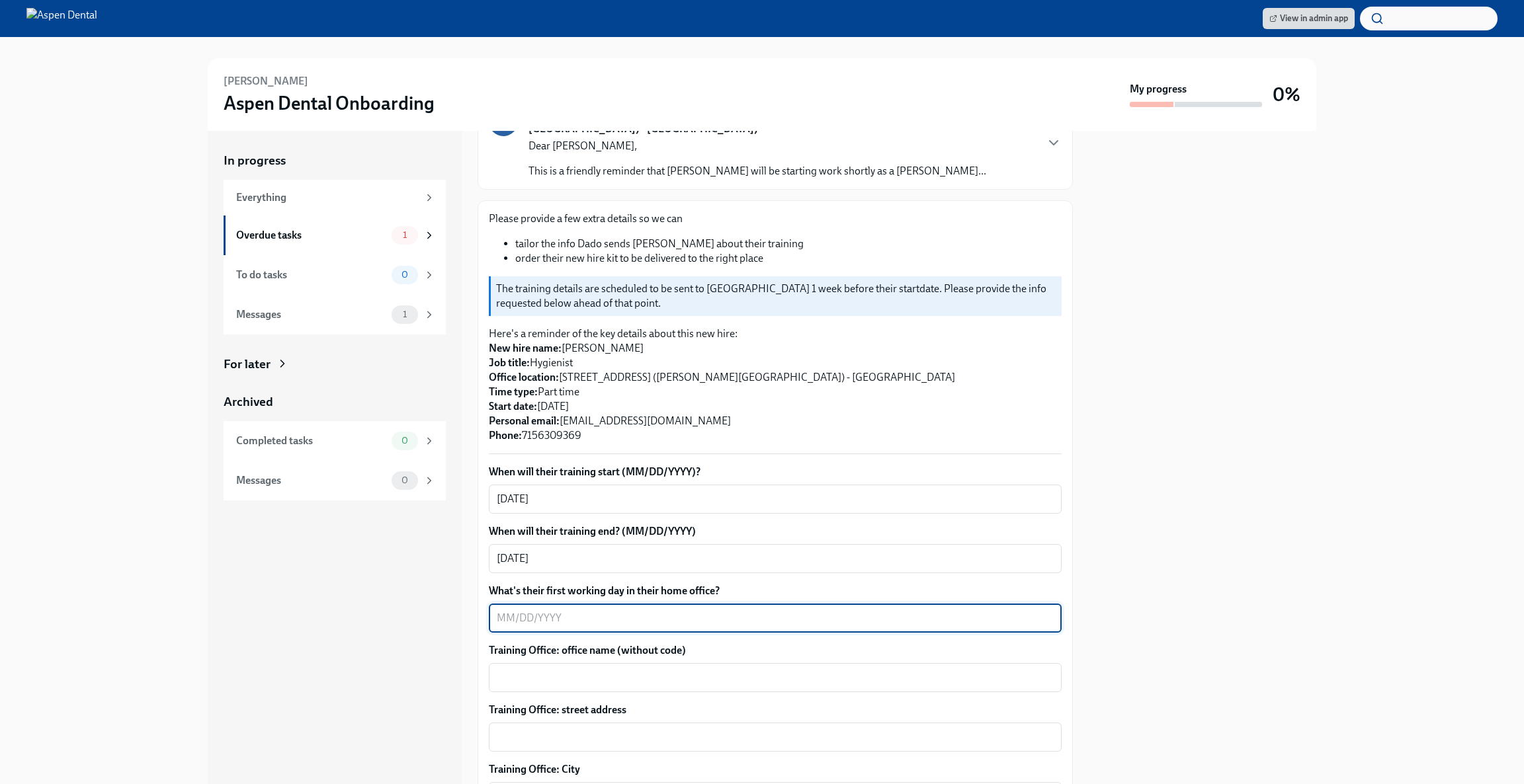
click at [667, 610] on textarea "What's their first working day in their home office?" at bounding box center [775, 618] width 557 height 16
type textarea "[DATE]"
click at [632, 670] on textarea "Training Office: office name (without code)" at bounding box center [775, 677] width 557 height 16
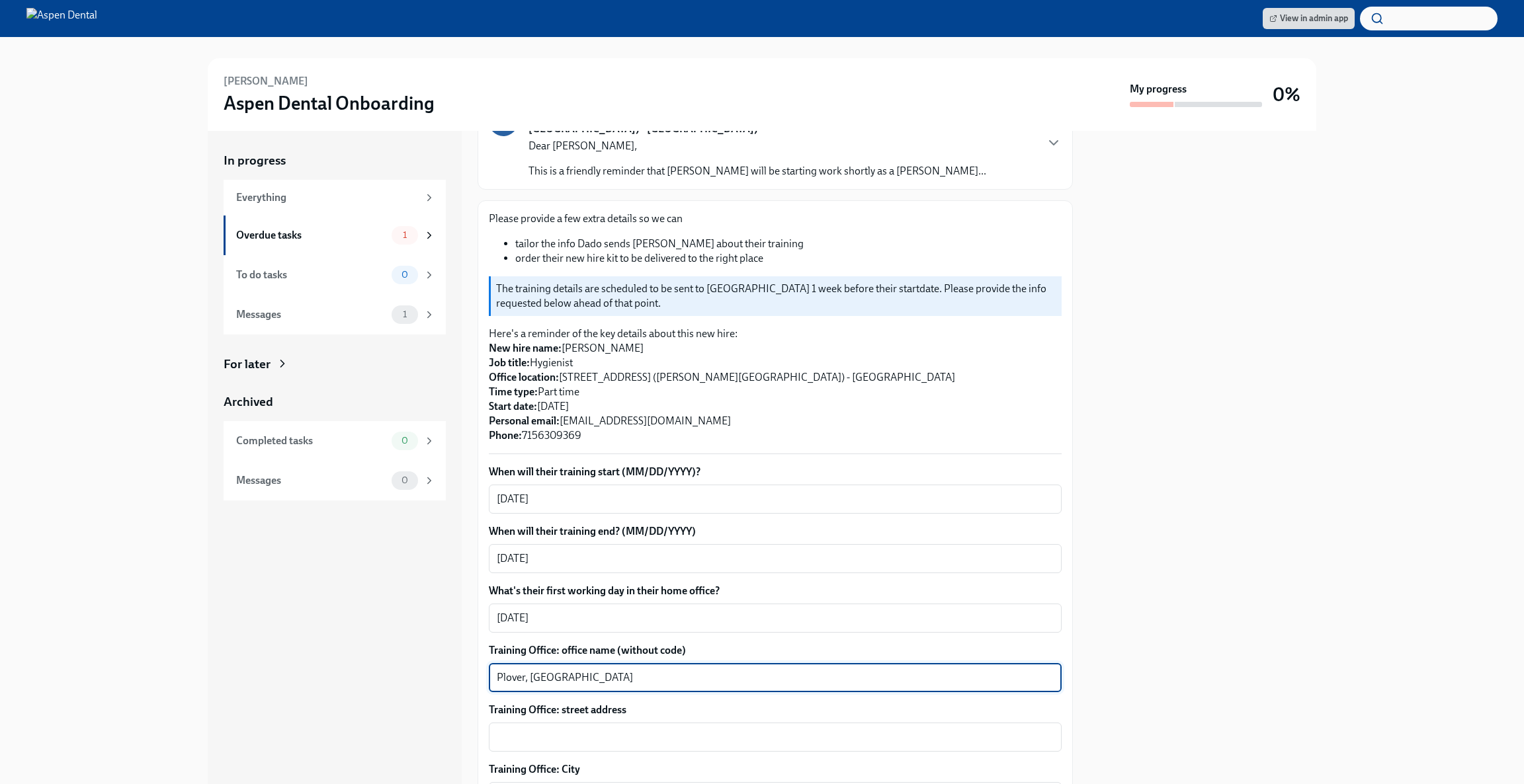
type textarea "Plover, [GEOGRAPHIC_DATA]"
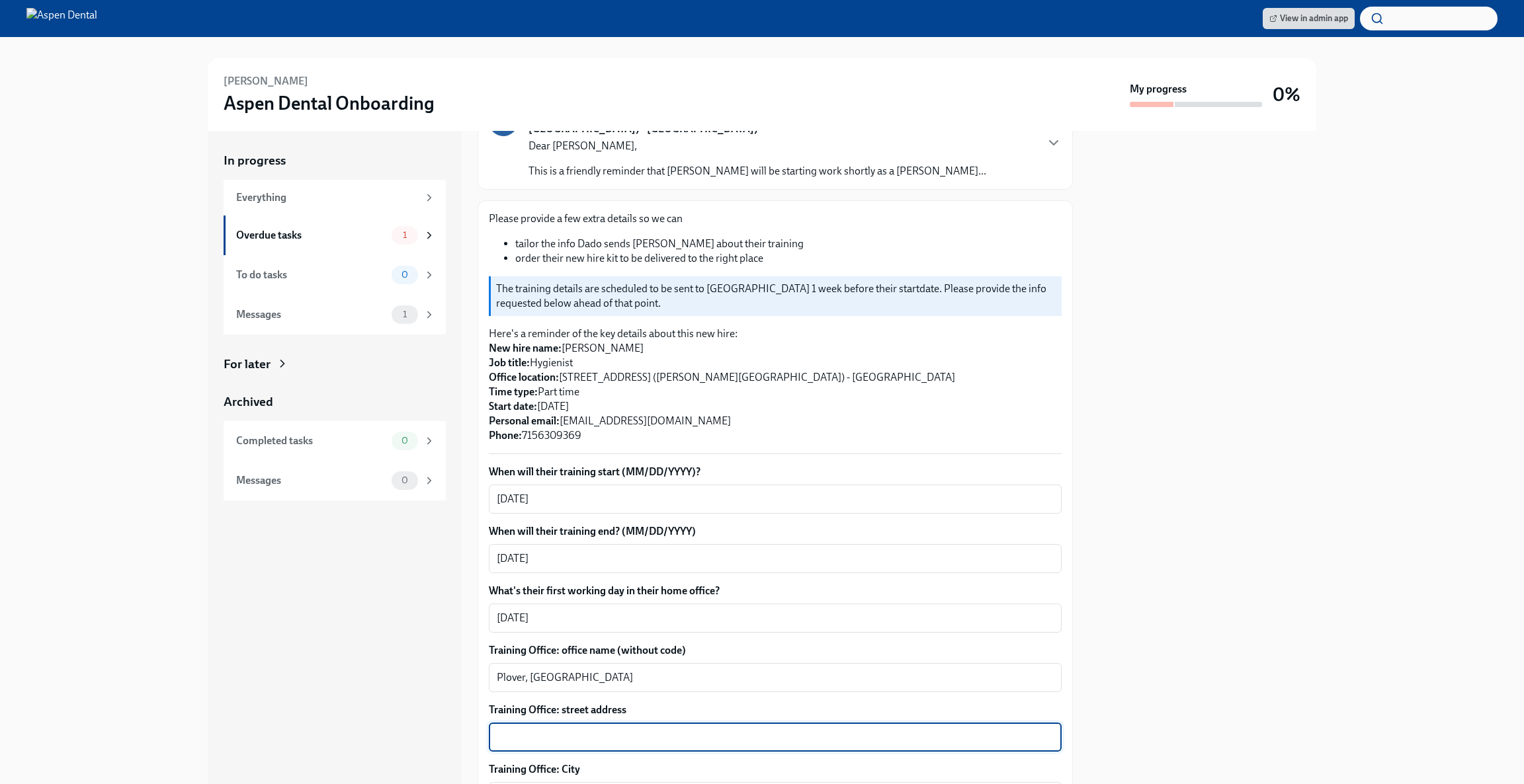
click at [634, 730] on textarea "Training Office: street address" at bounding box center [775, 737] width 557 height 16
paste textarea "[STREET_ADDRESS],"
type textarea "1290 Commerce Pl"
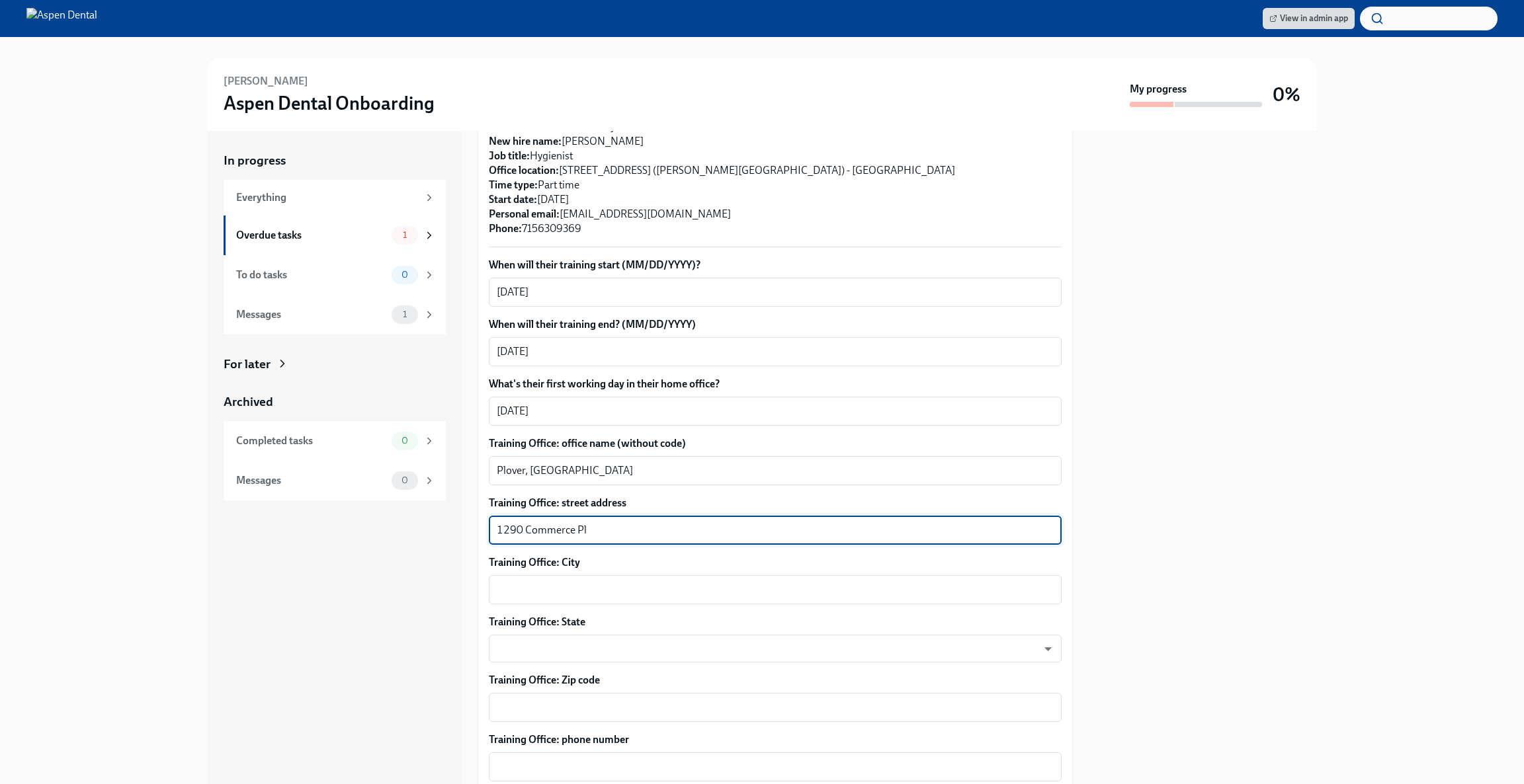
scroll to position [319, 0]
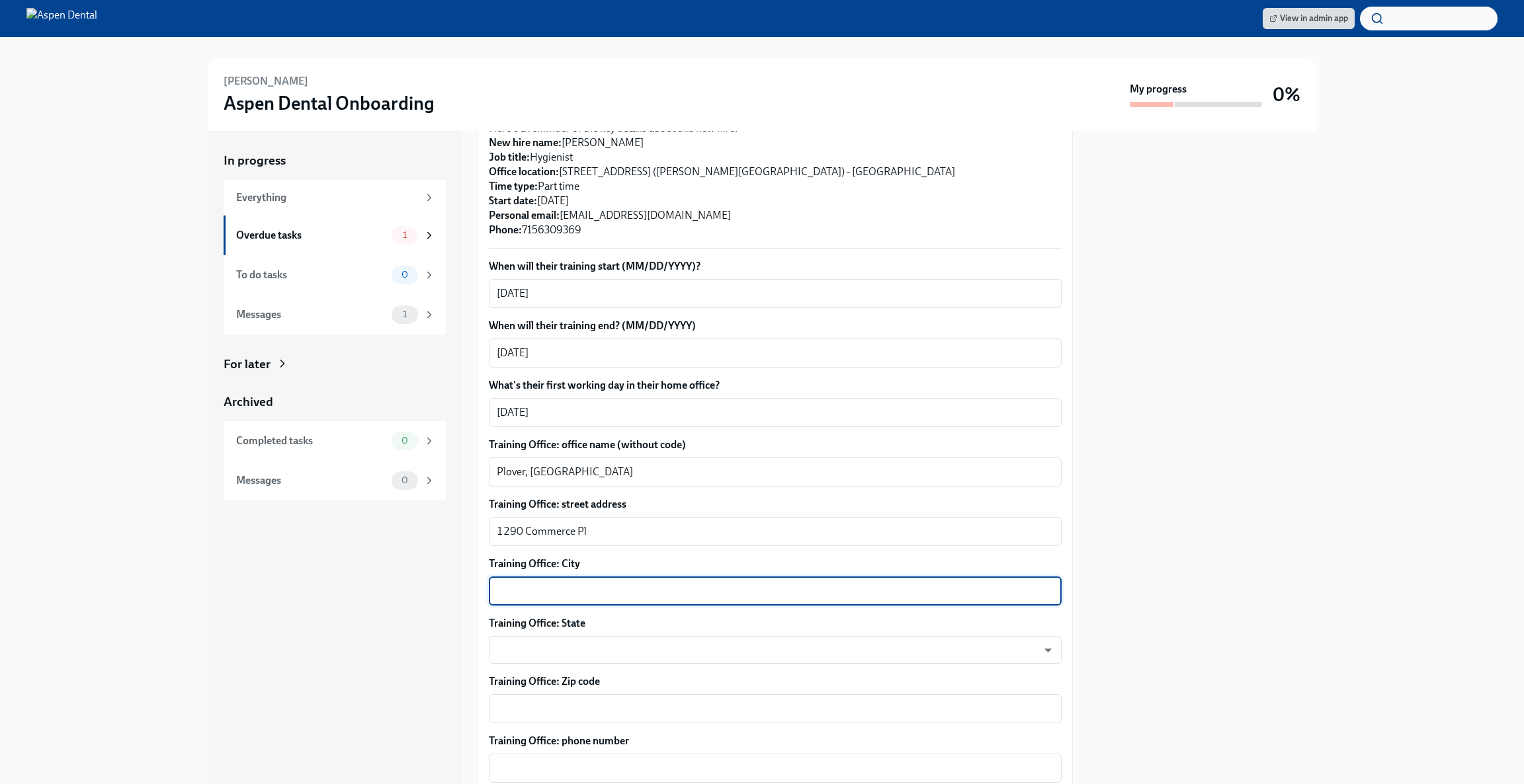
click at [830, 583] on textarea "Training Office: City" at bounding box center [775, 591] width 557 height 16
type textarea "Plover"
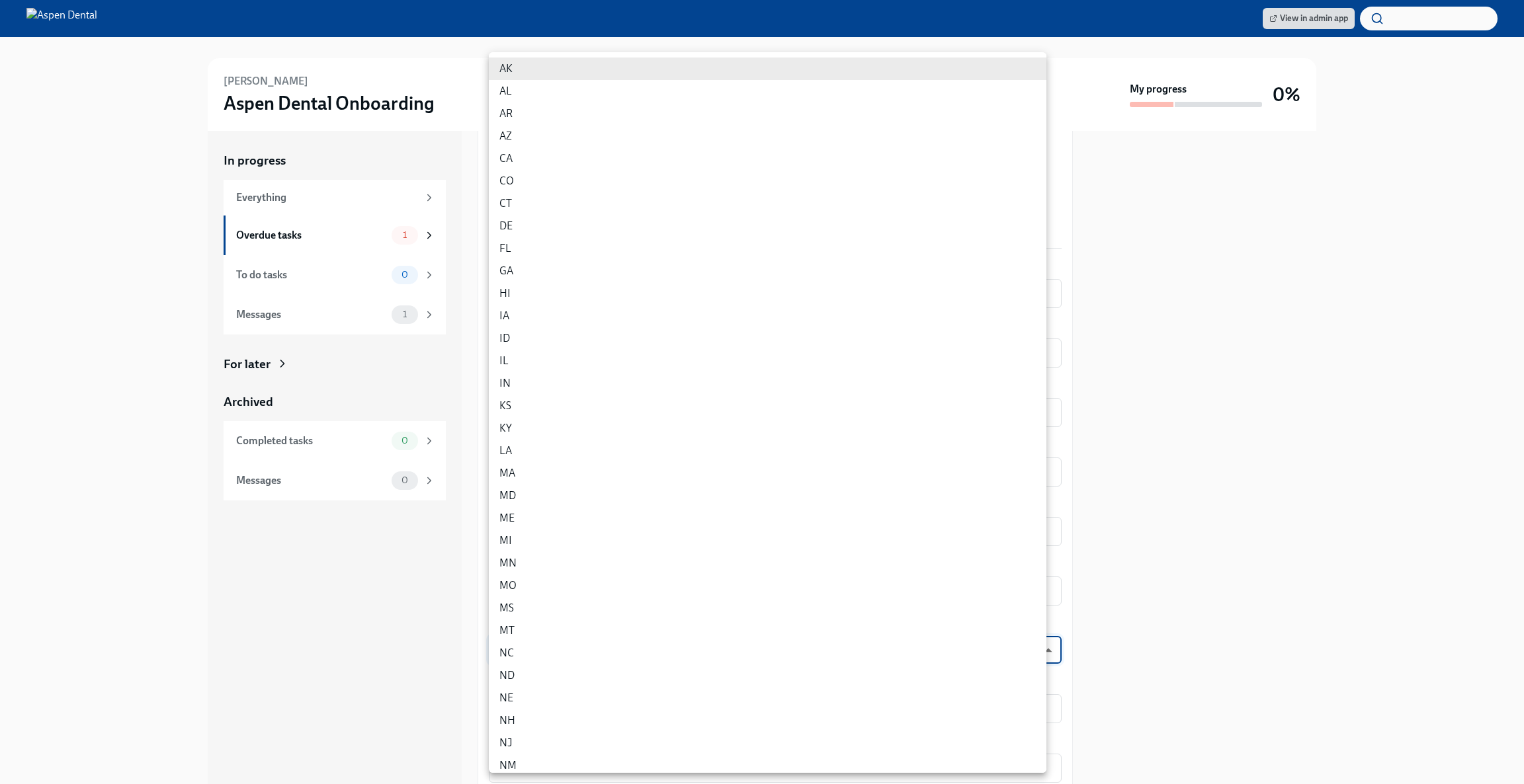
click at [799, 632] on body "View in admin app [PERSON_NAME] Aspen Dental Onboarding My progress 0% In progr…" at bounding box center [762, 392] width 1524 height 784
click at [682, 711] on li "WI" at bounding box center [767, 711] width 557 height 22
type input "vAMdF2BSm"
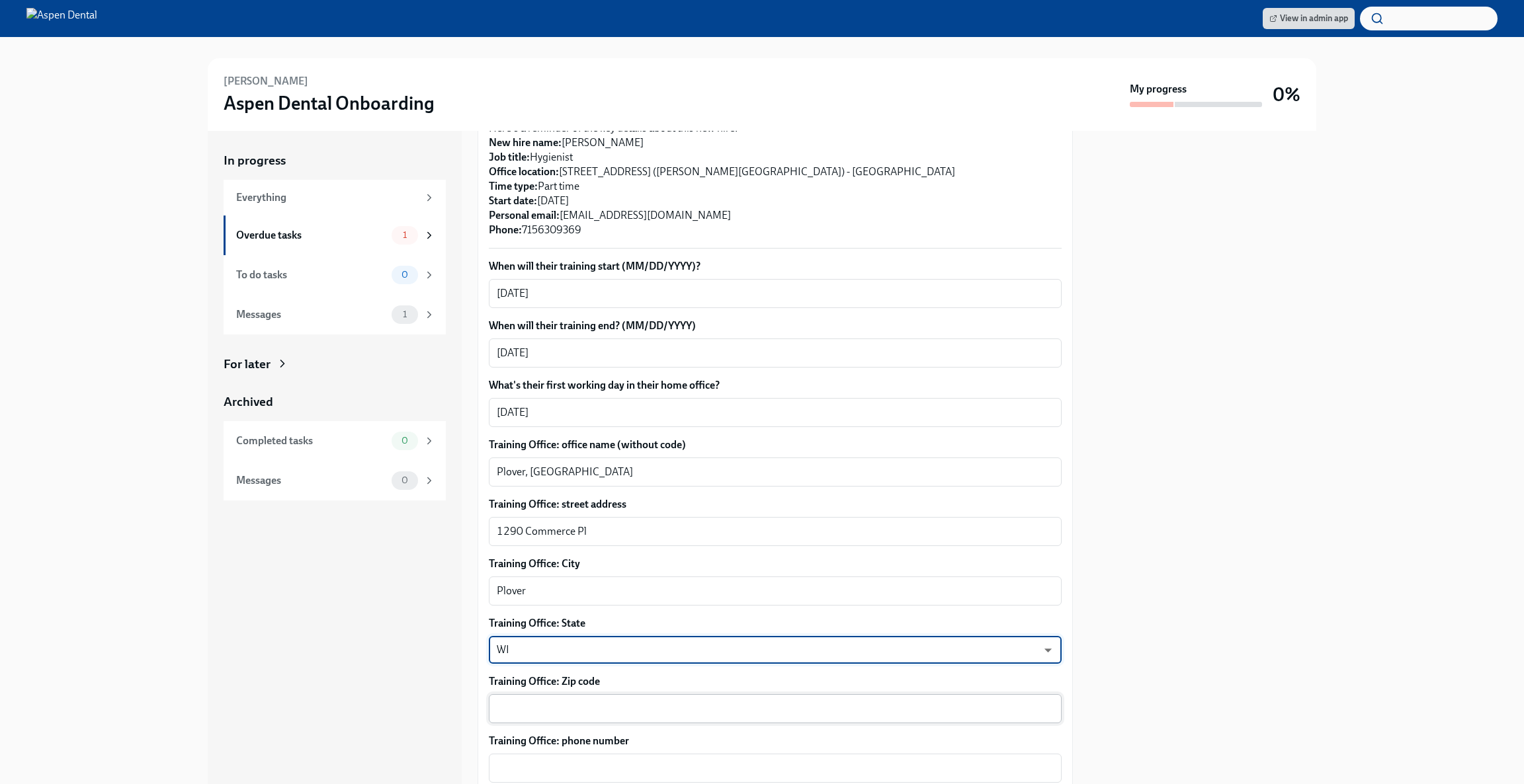
click at [705, 700] on textarea "Training Office: Zip code" at bounding box center [775, 708] width 557 height 16
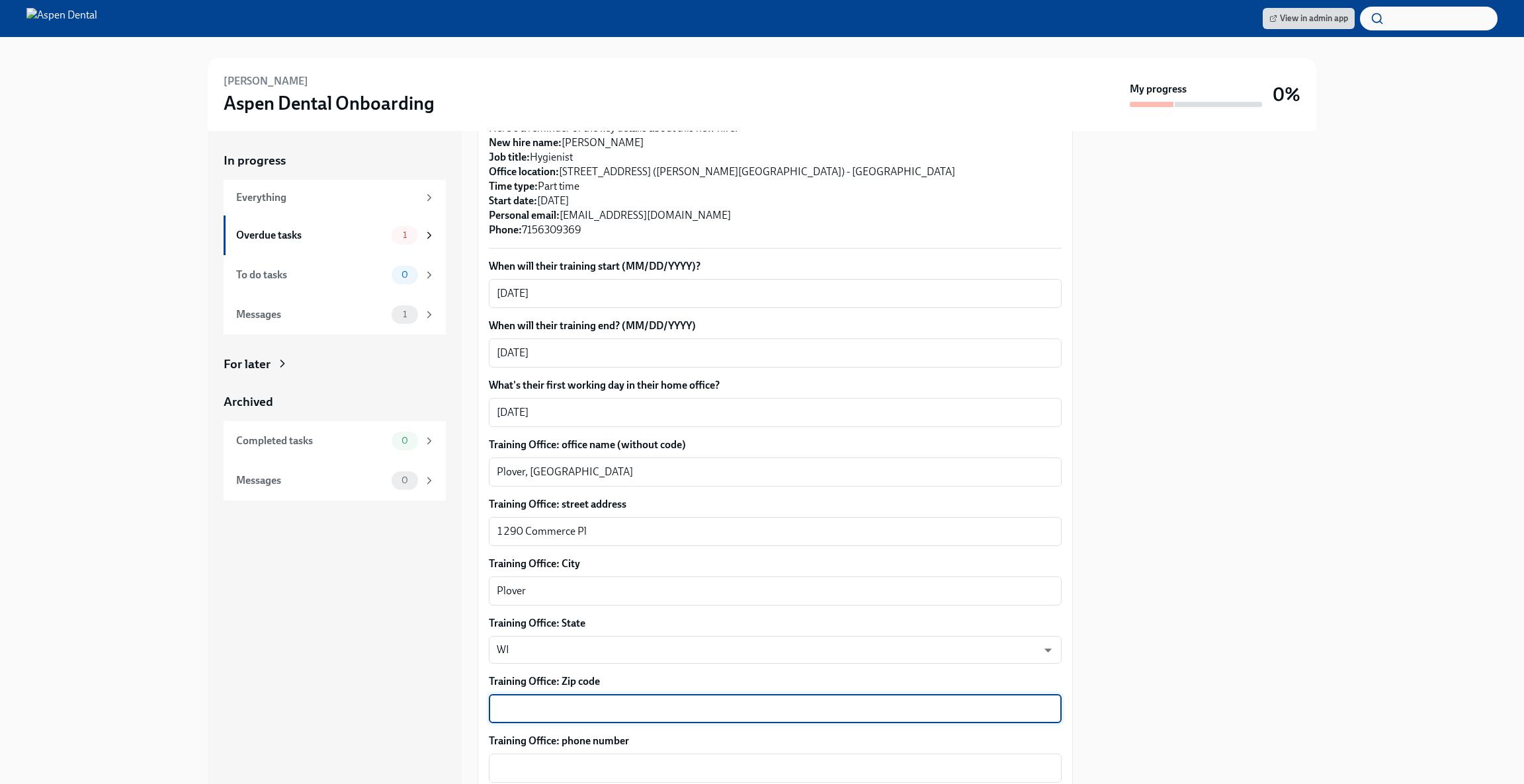
paste textarea "54467"
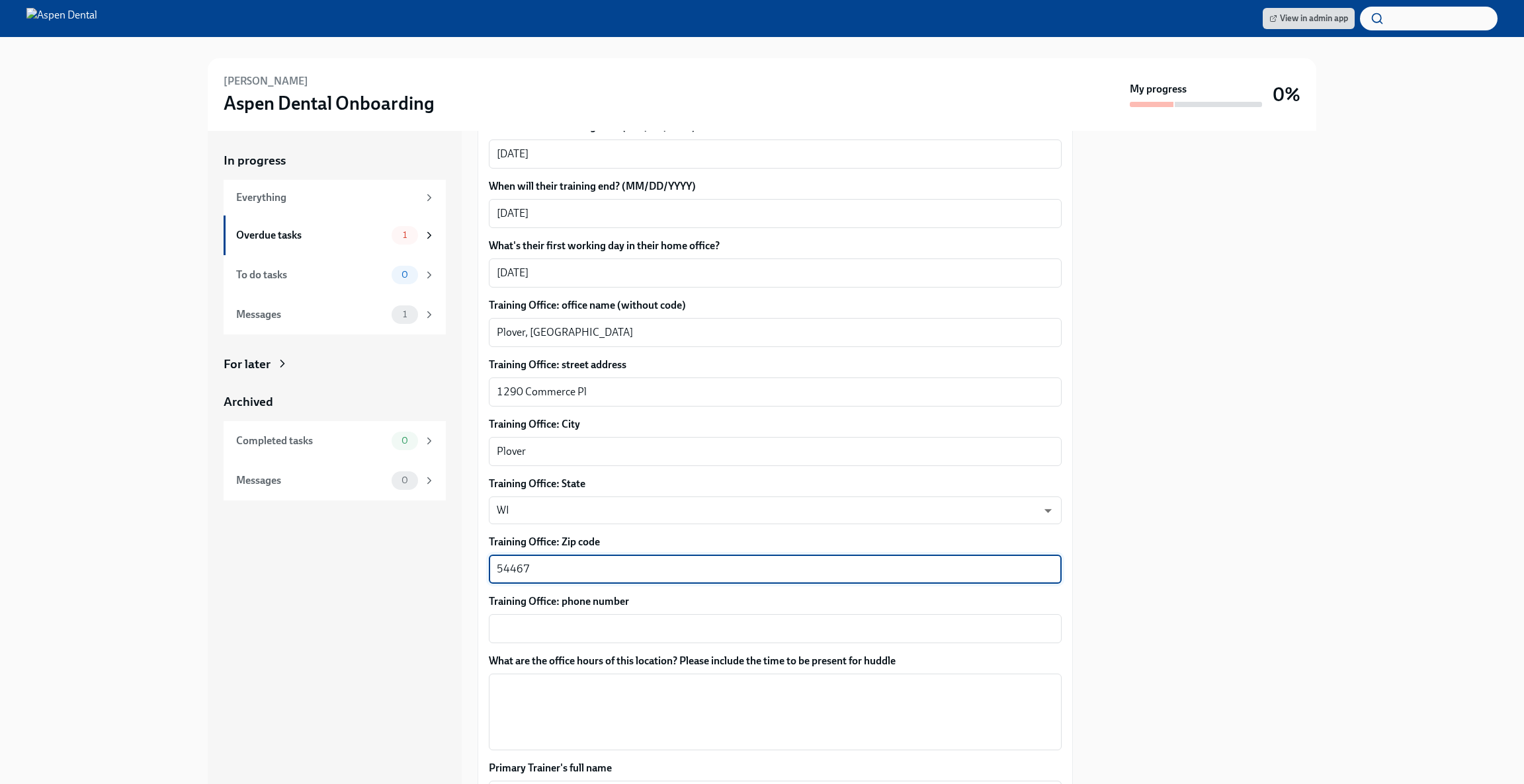
scroll to position [486, 0]
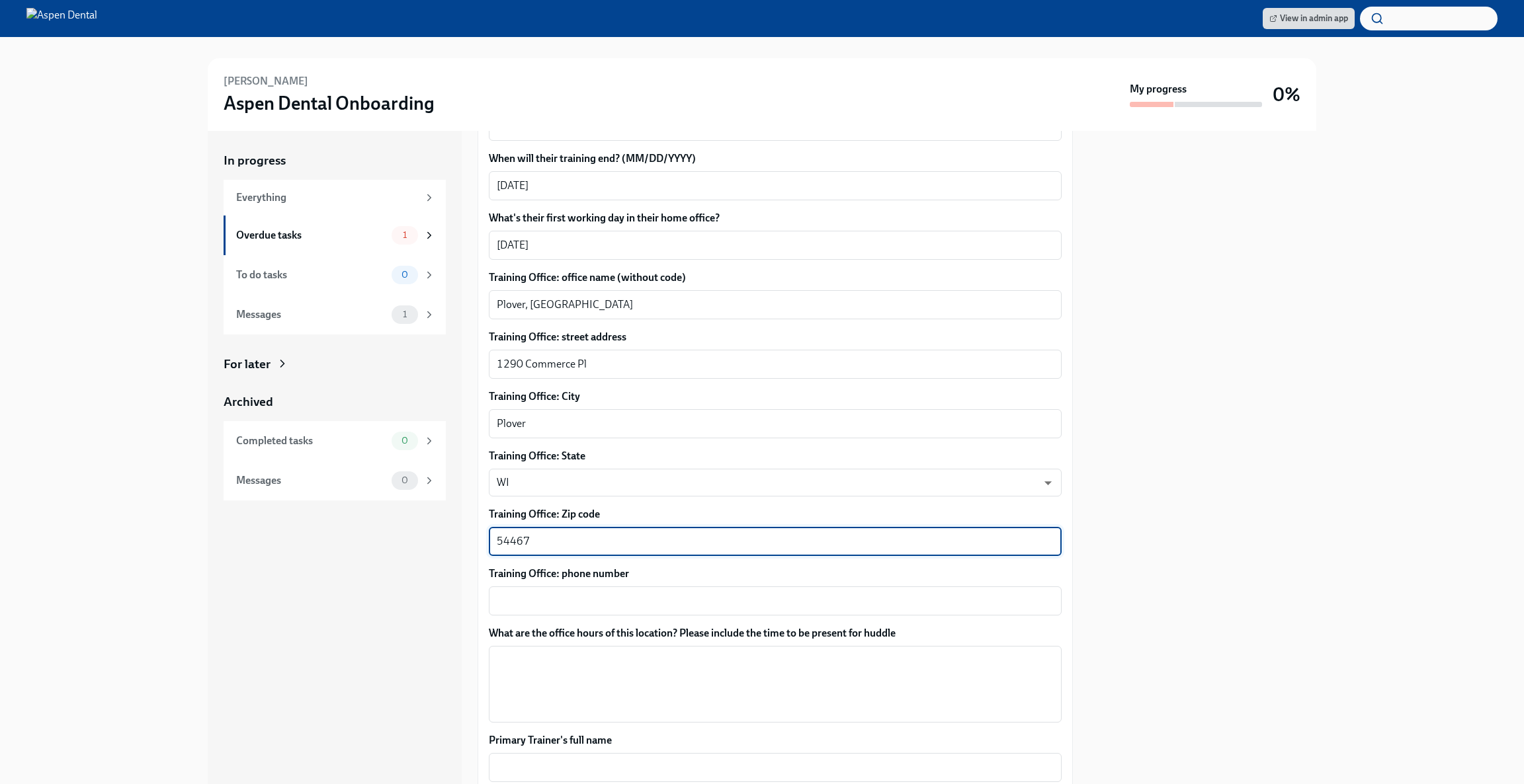
type textarea "54467"
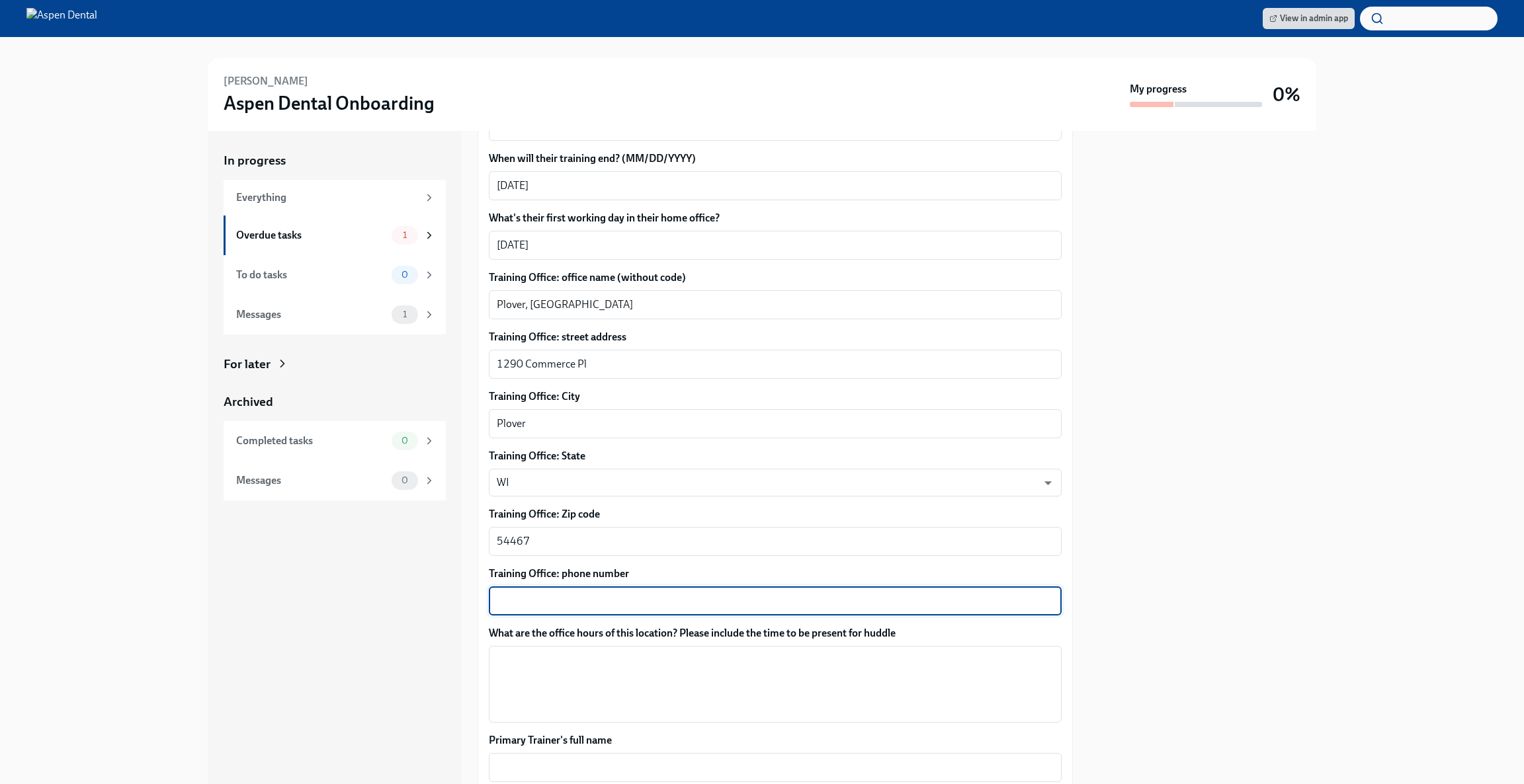
paste textarea "[PHONE_NUMBER]"
type textarea "[PHONE_NUMBER]"
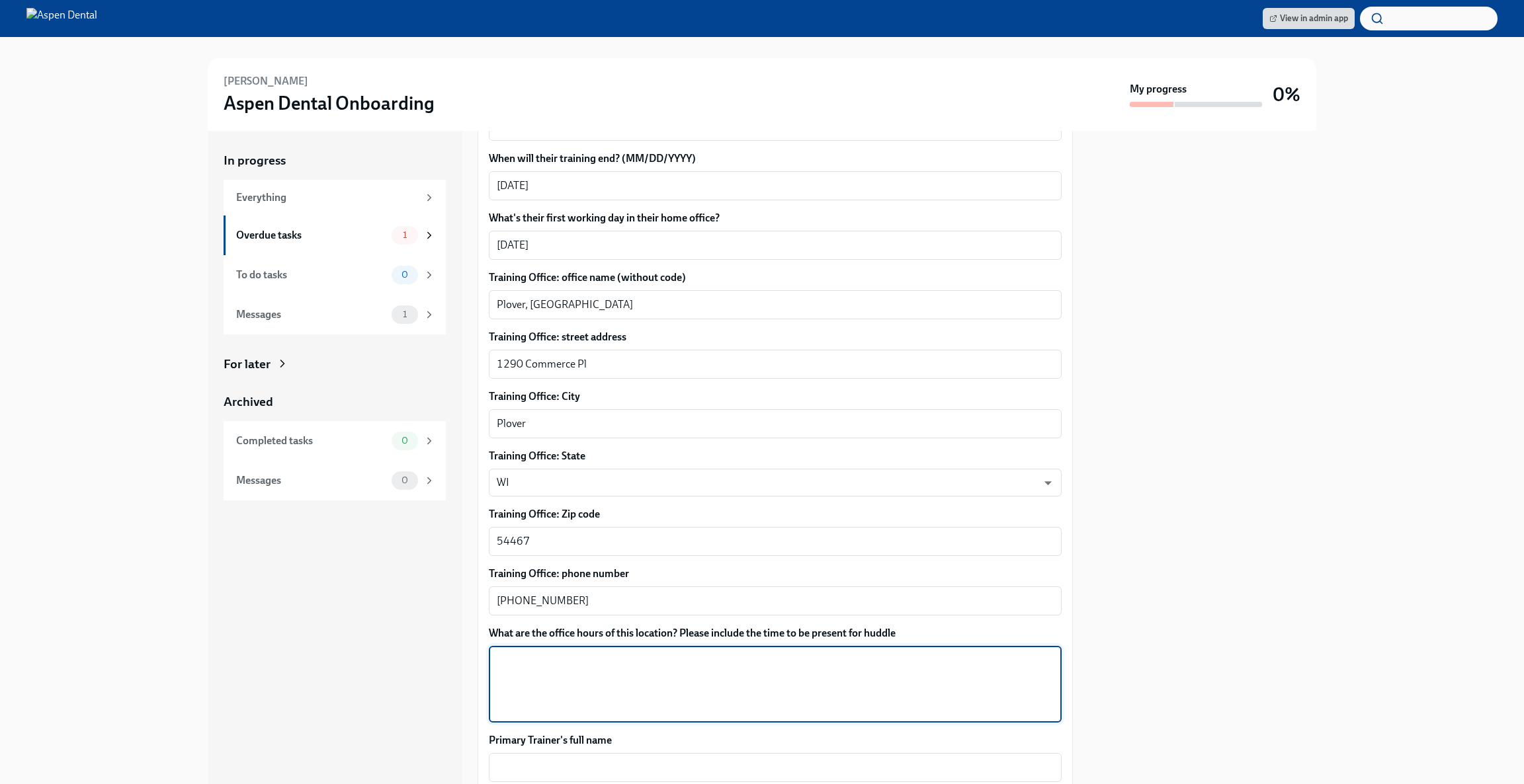
click at [658, 680] on textarea "What are the office hours of this location? Please include the time to be prese…" at bounding box center [775, 684] width 557 height 64
type textarea "[DATE]-[DATE]: 8:00-5:00 [DATE]: 8:00-1:00"
click at [629, 759] on textarea "Primary Trainer's full name" at bounding box center [775, 767] width 557 height 16
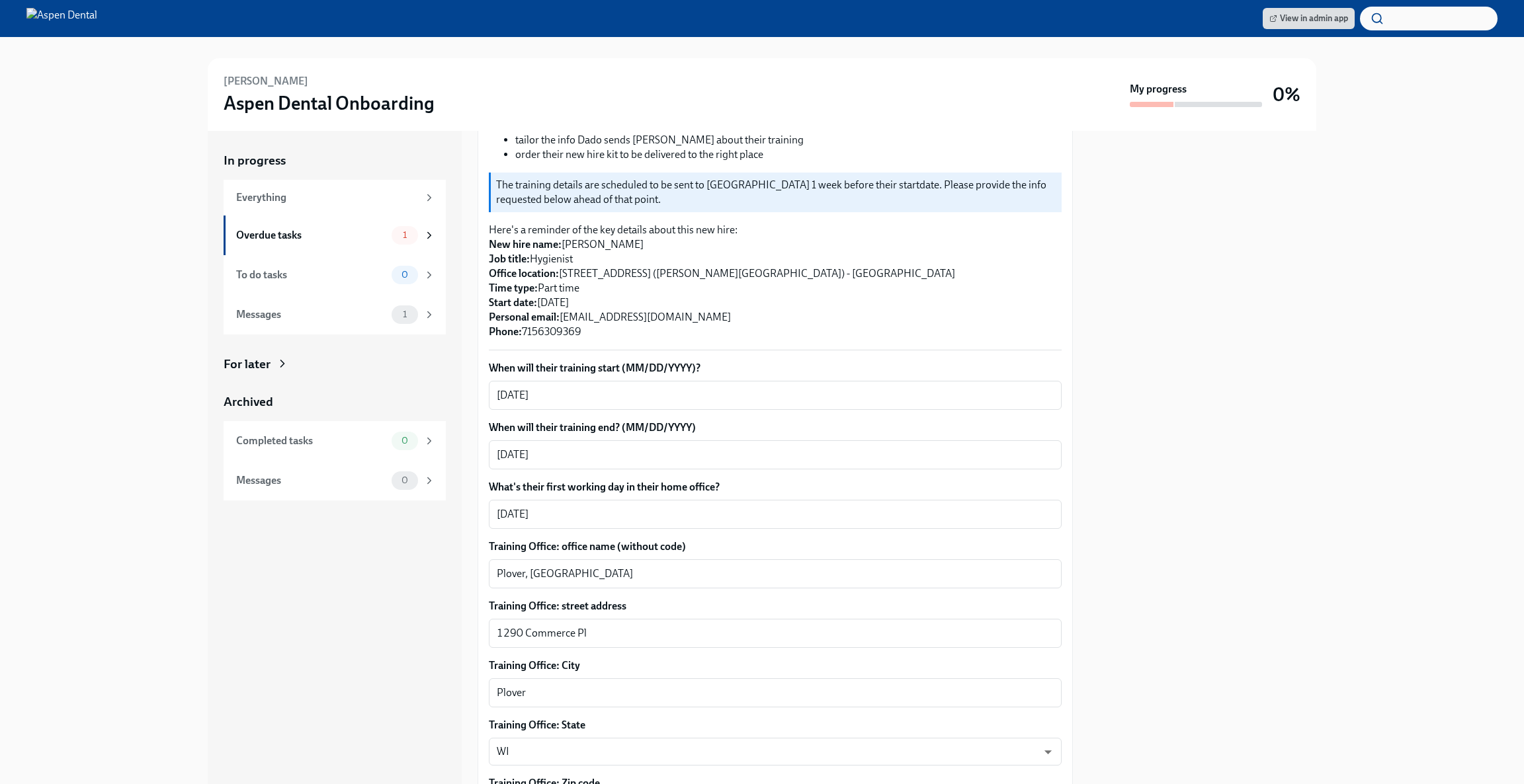
scroll to position [224, 0]
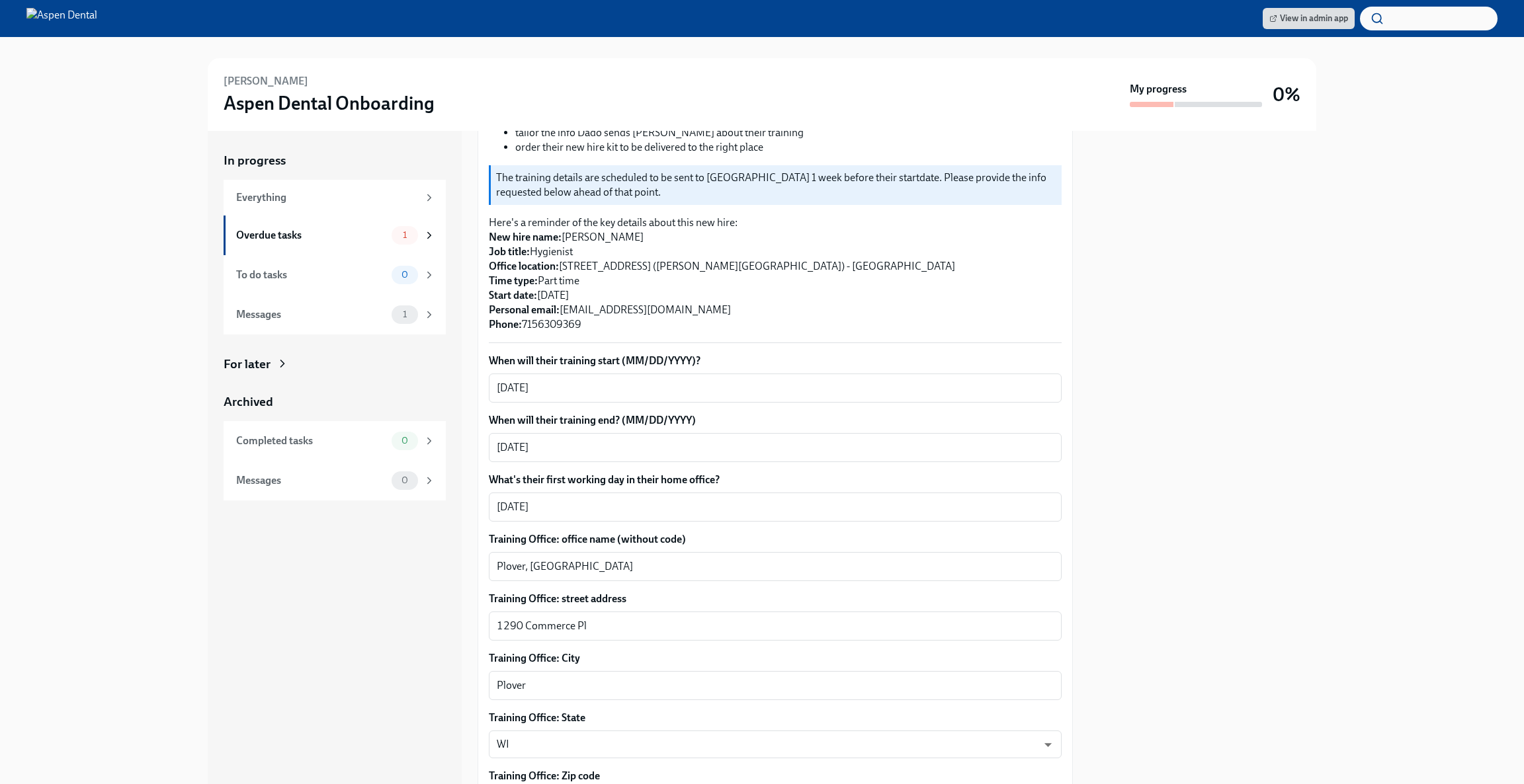
type textarea "[PERSON_NAME]"
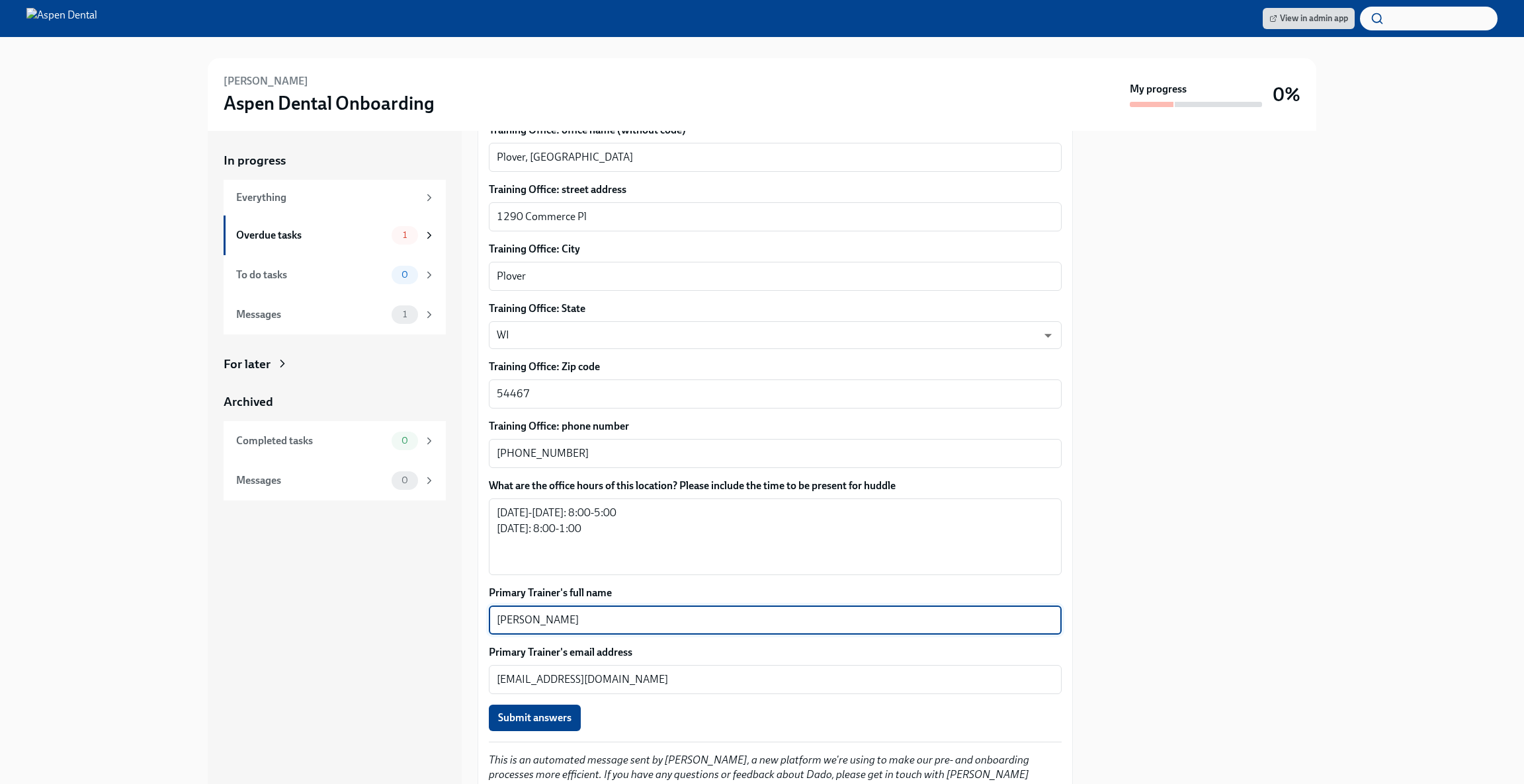
scroll to position [685, 0]
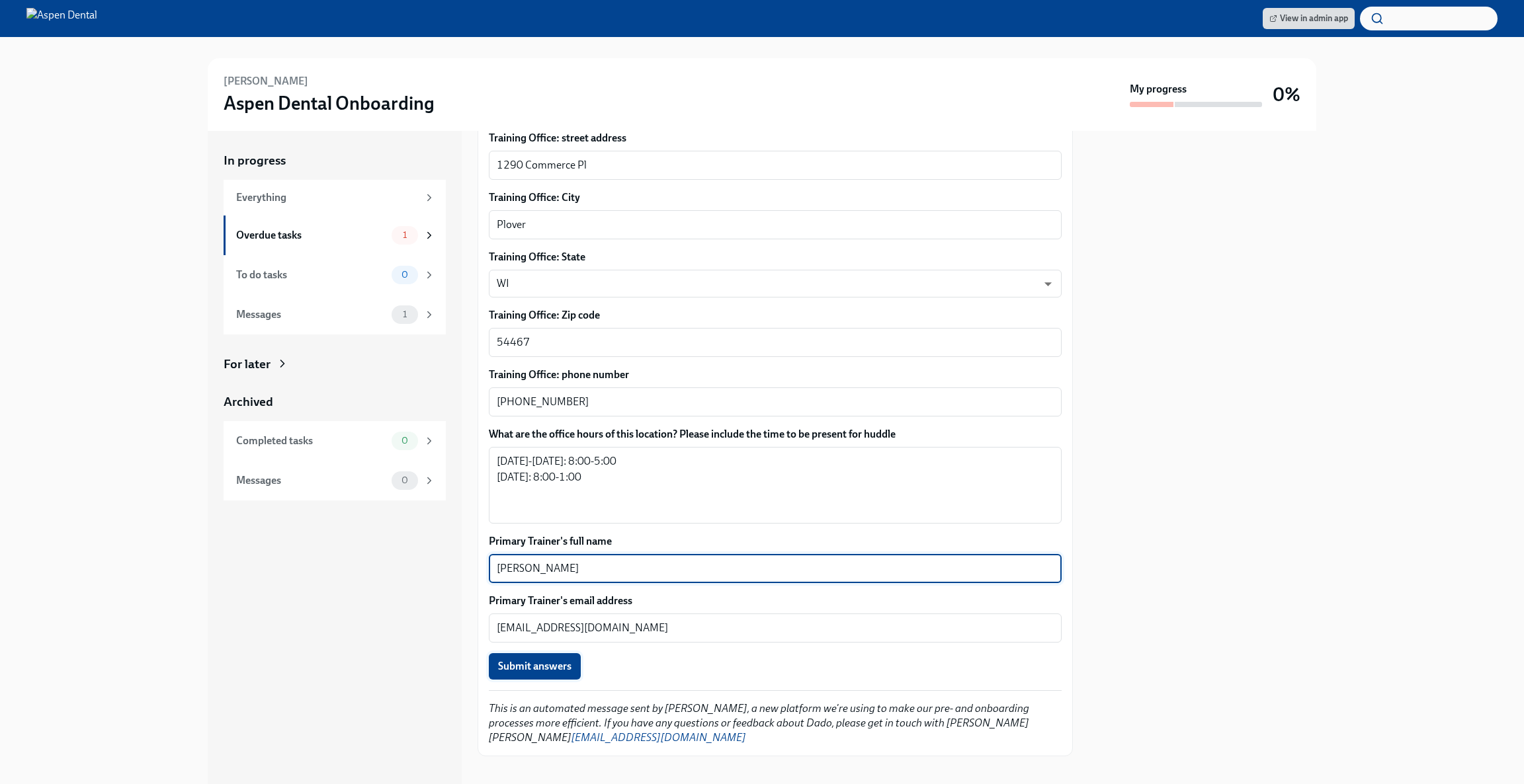
click at [547, 660] on span "Submit answers" at bounding box center [535, 666] width 74 height 13
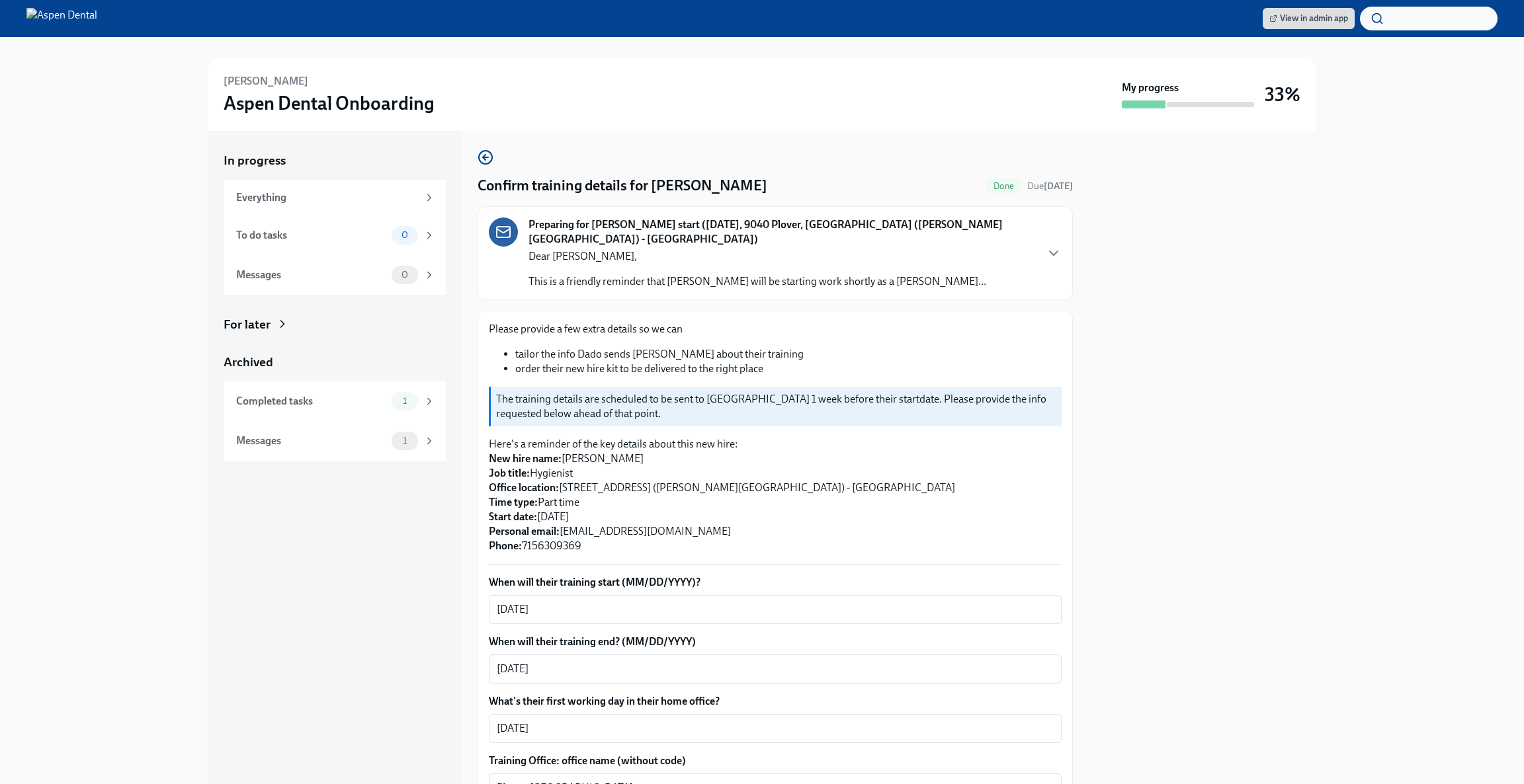
scroll to position [0, 0]
